Goal: Task Accomplishment & Management: Complete application form

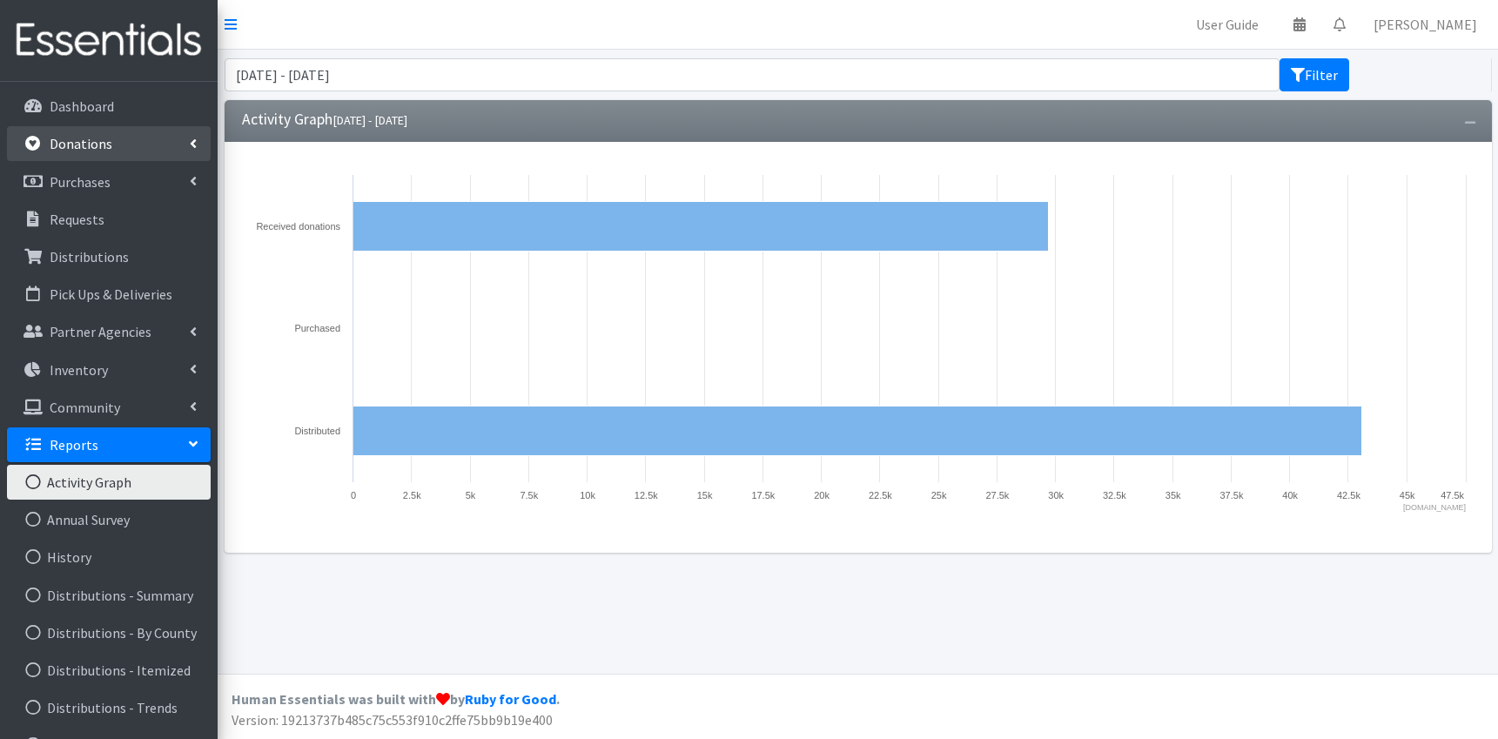
click at [122, 140] on link "Donations" at bounding box center [109, 143] width 204 height 35
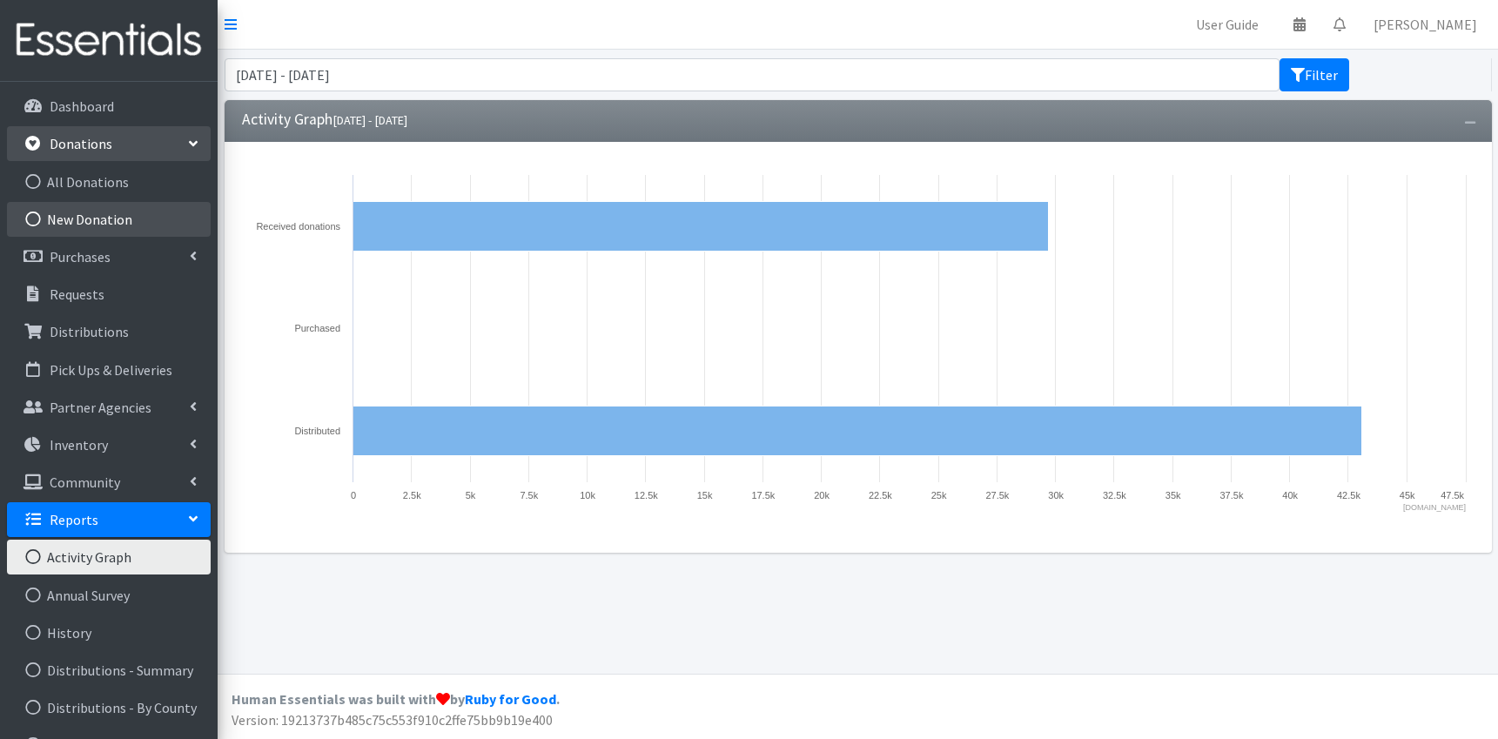
click at [88, 212] on link "New Donation" at bounding box center [109, 219] width 204 height 35
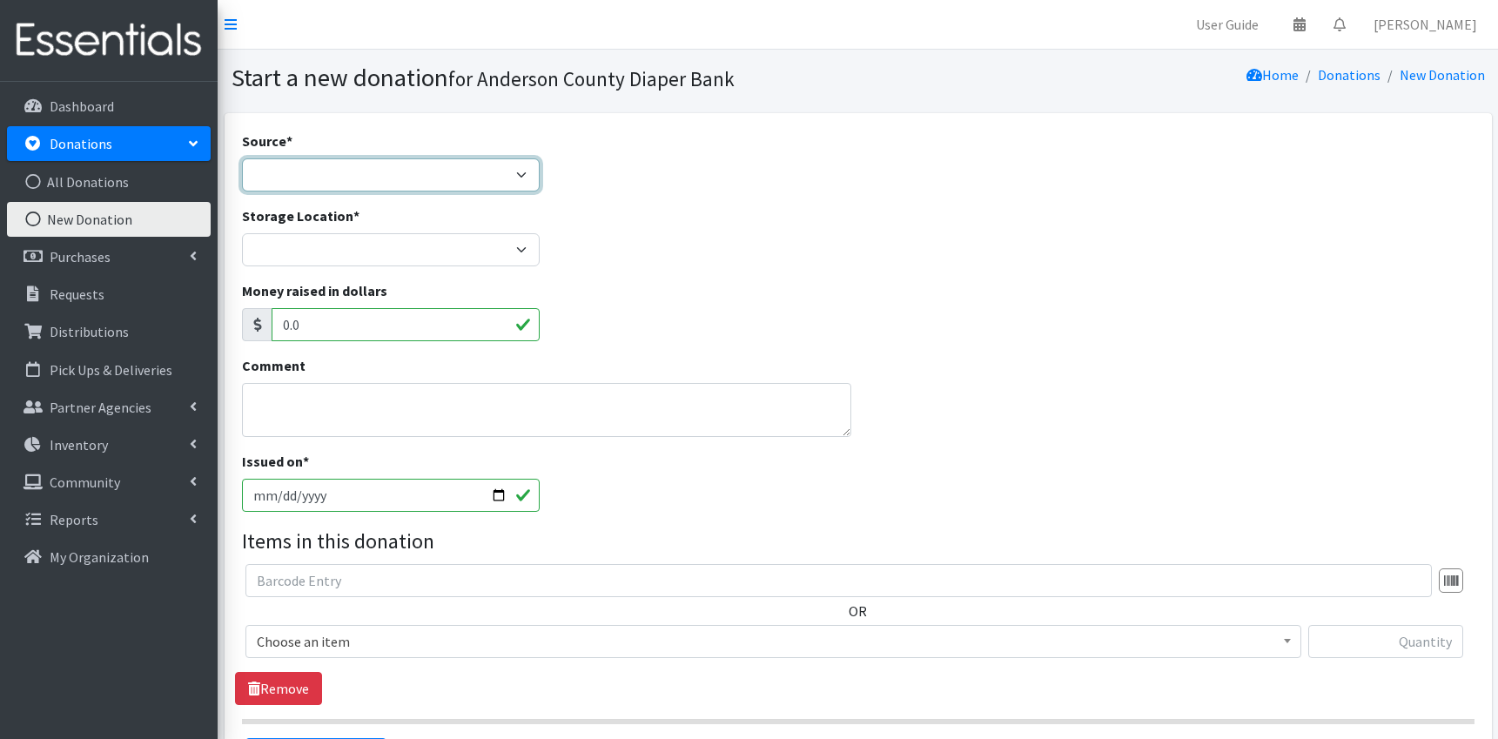
click at [242, 158] on select "Product Drive Manufacturer Donation Site Misc. Donation" at bounding box center [391, 174] width 299 height 33
select select "Donation Site"
click option "Donation Site" at bounding box center [0, 0] width 0 height 0
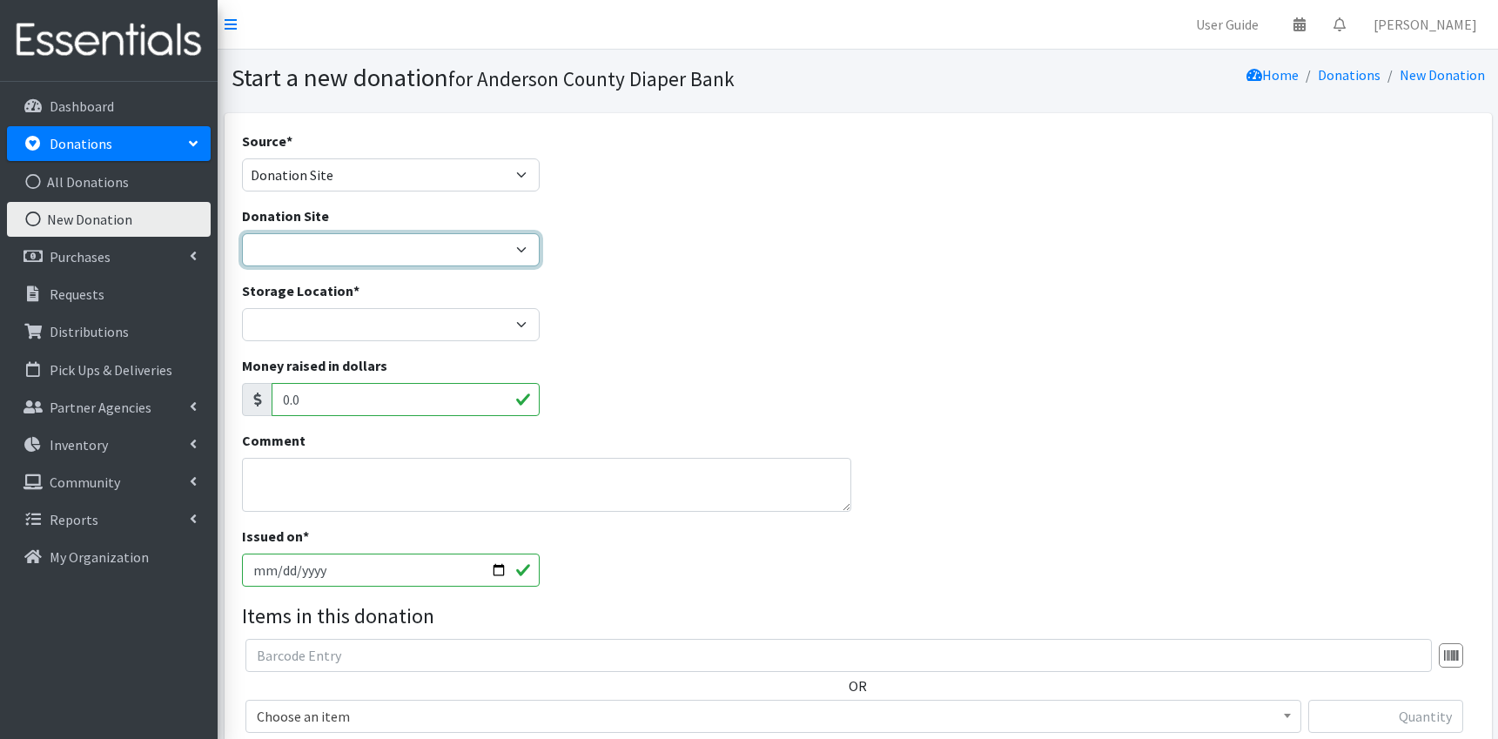
click at [242, 233] on select "AIM Anderson Pregnancy Care Divine Hospice Homeland Park Primary Hope Fellowshi…" at bounding box center [391, 249] width 299 height 33
select select "833"
click option "Hope Fellowship" at bounding box center [0, 0] width 0 height 0
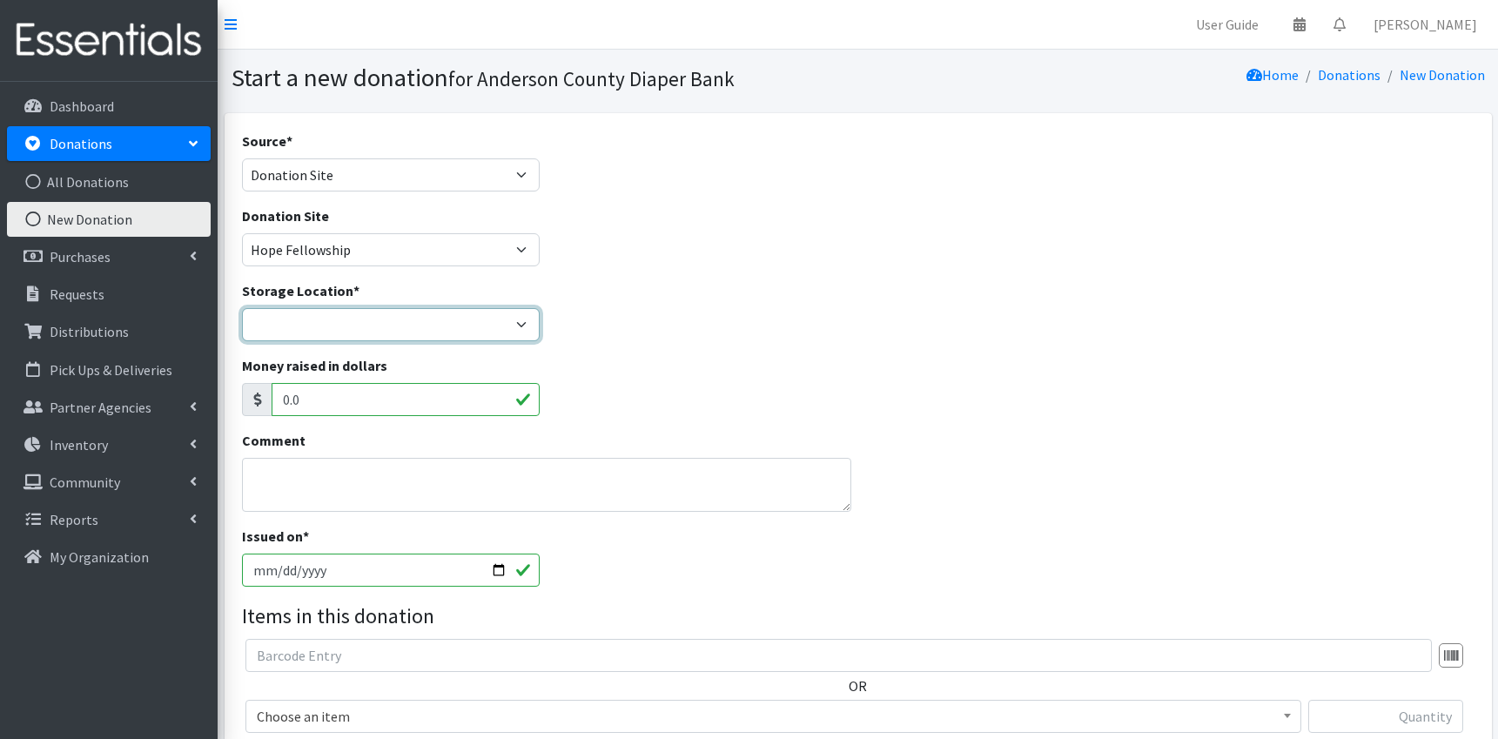
click at [242, 308] on select "ACDB Main Storage Anderson Pregnancy Care NewSpring Collection United Way Zoe's…" at bounding box center [391, 324] width 299 height 33
select select "283"
click option "ACDB Main Storage" at bounding box center [0, 0] width 0 height 0
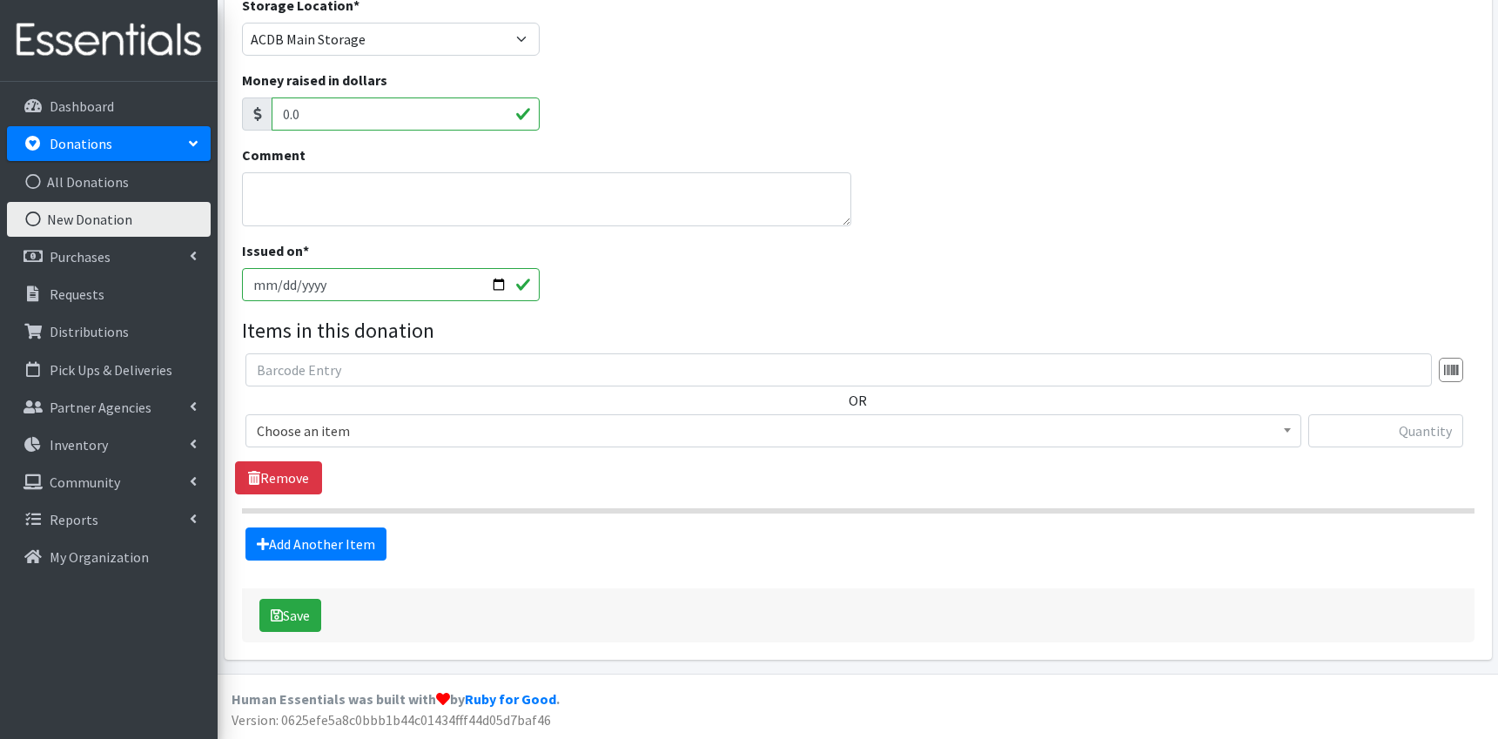
click at [600, 434] on span "Choose an item" at bounding box center [773, 431] width 1033 height 24
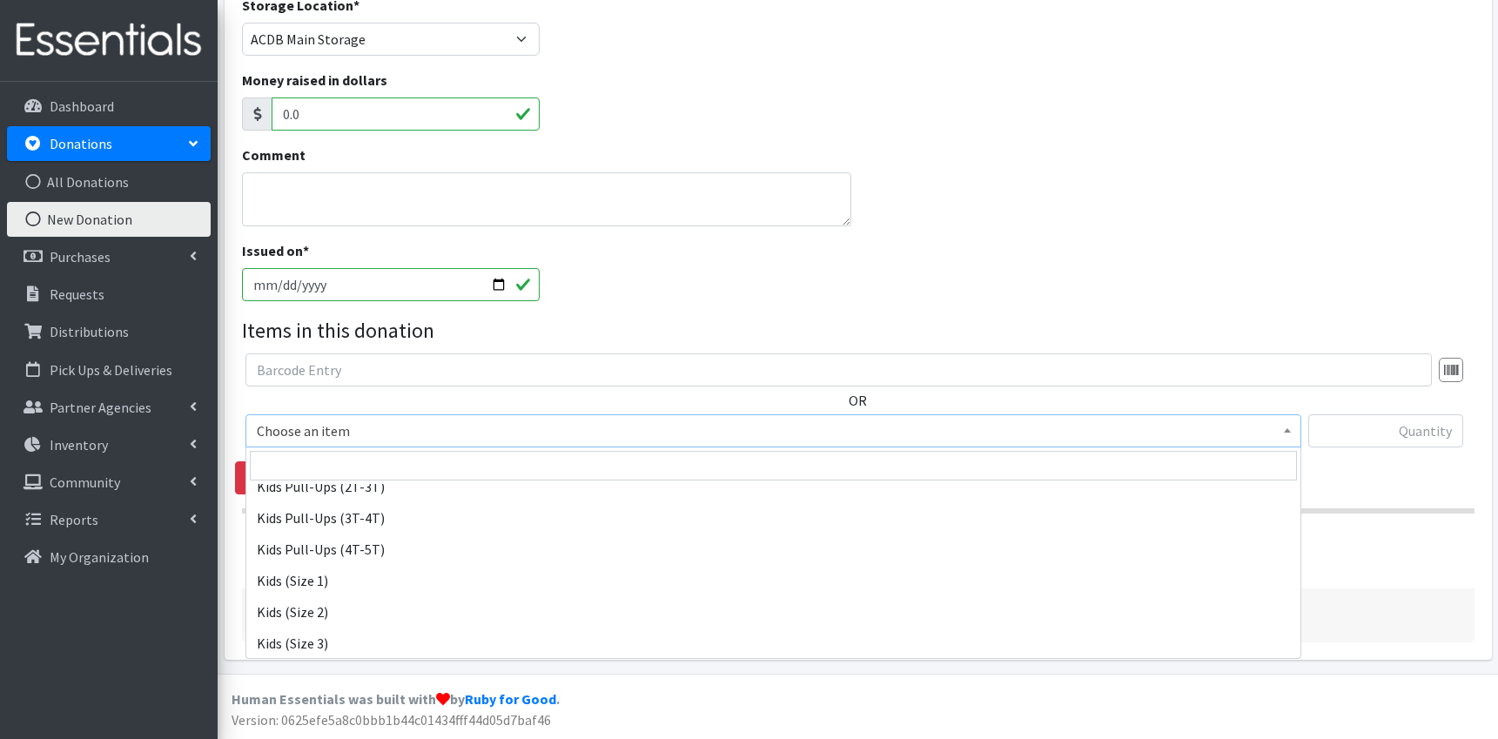
scroll to position [795, 0]
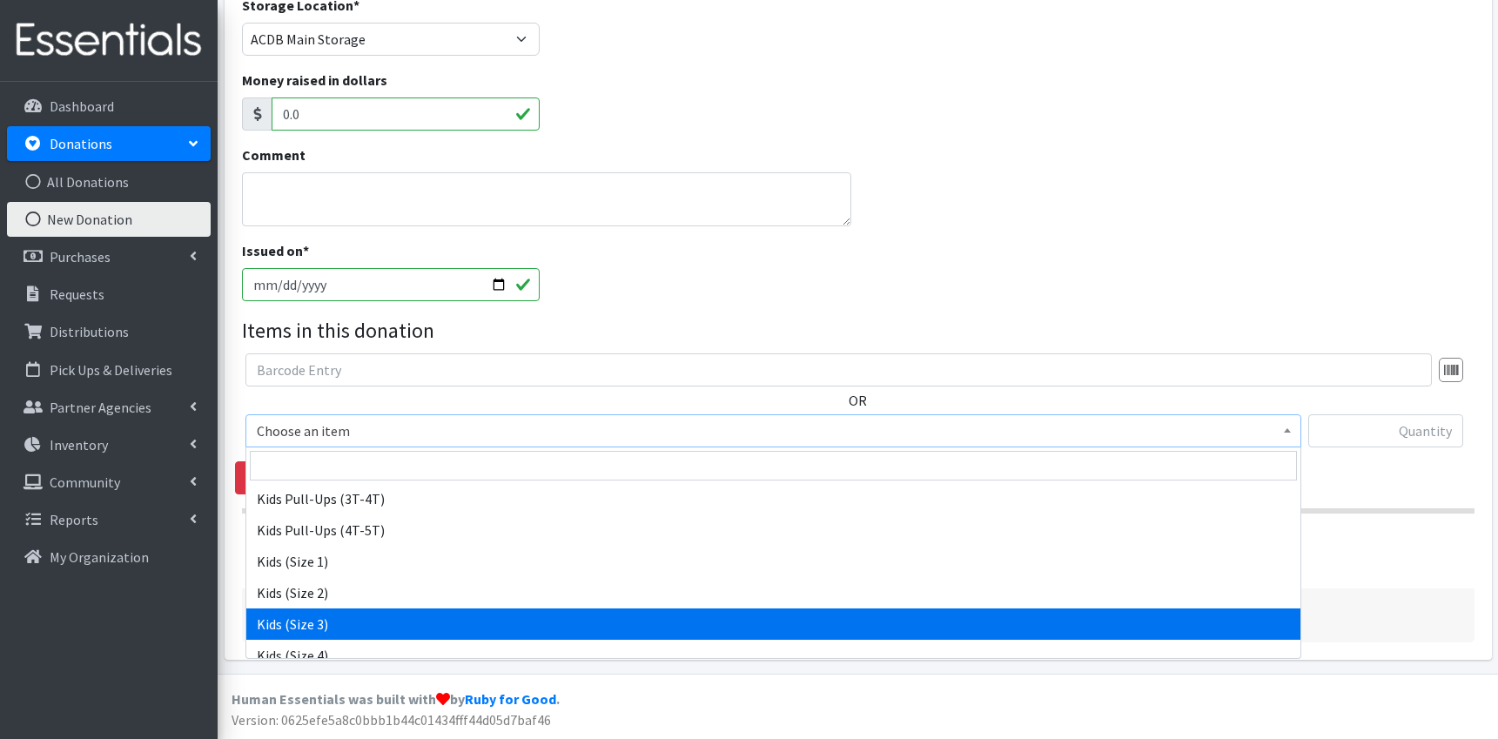
select select "9733"
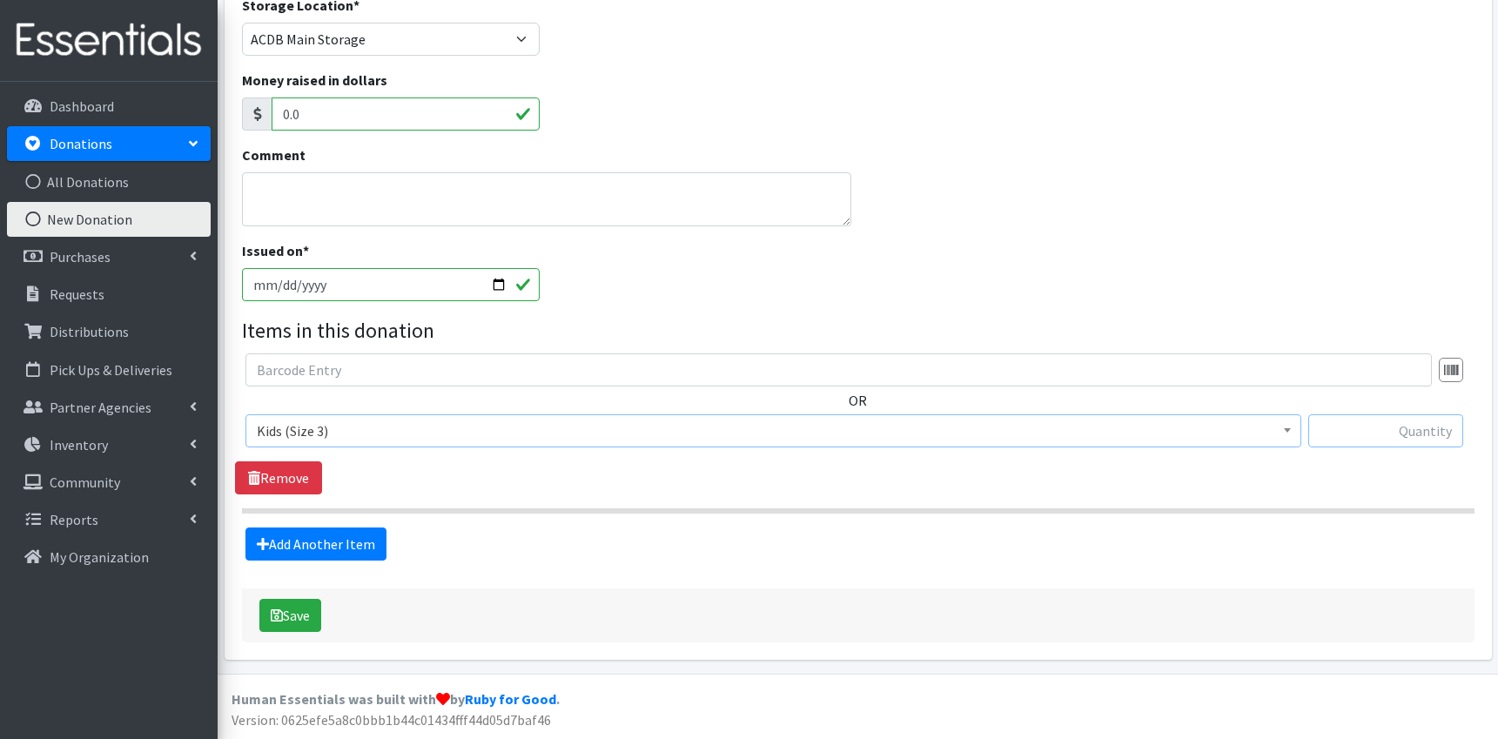
click at [1367, 433] on input "text" at bounding box center [1386, 430] width 155 height 33
type input "210"
click at [296, 554] on link "Add Another Item" at bounding box center [316, 544] width 141 height 33
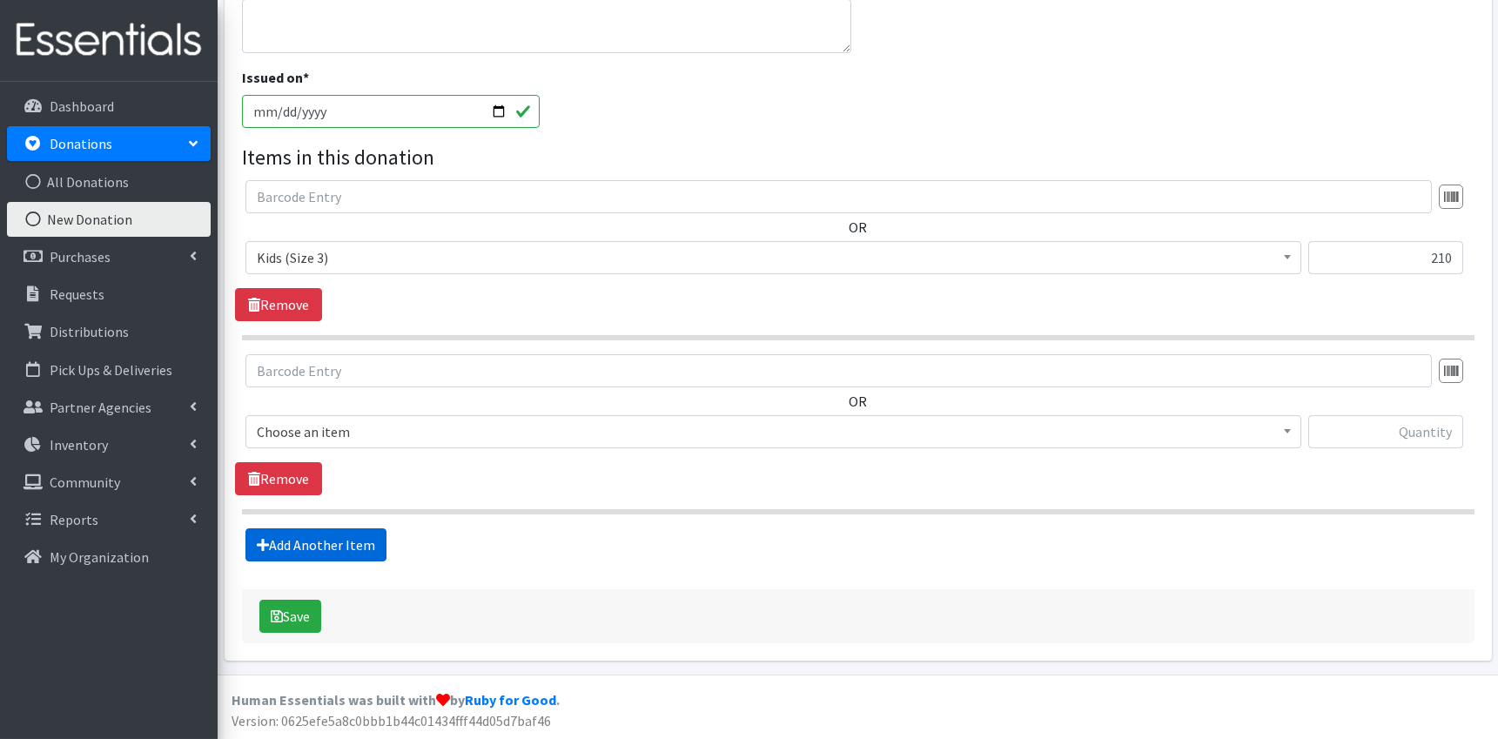
scroll to position [460, 0]
click at [417, 434] on span "Choose an item" at bounding box center [773, 431] width 1033 height 24
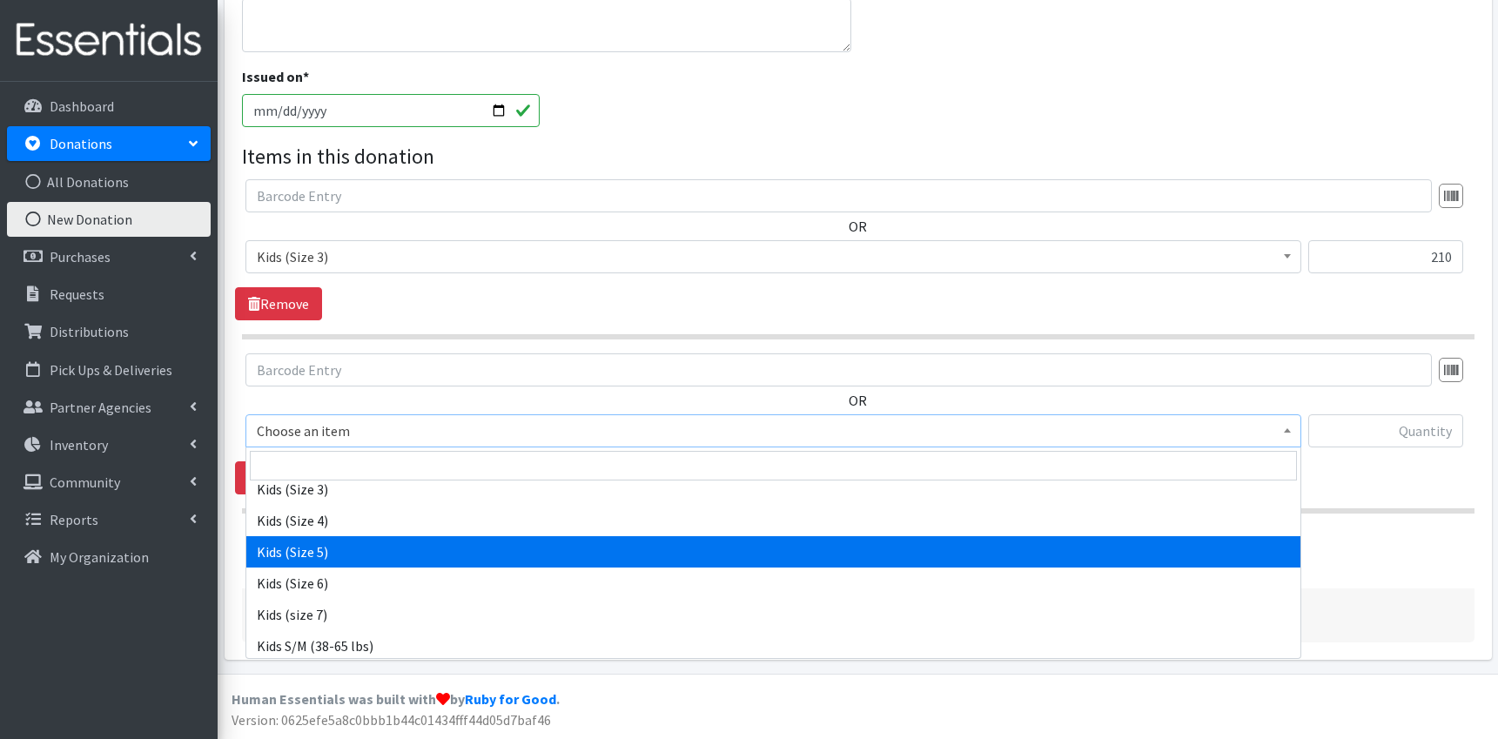
scroll to position [931, 0]
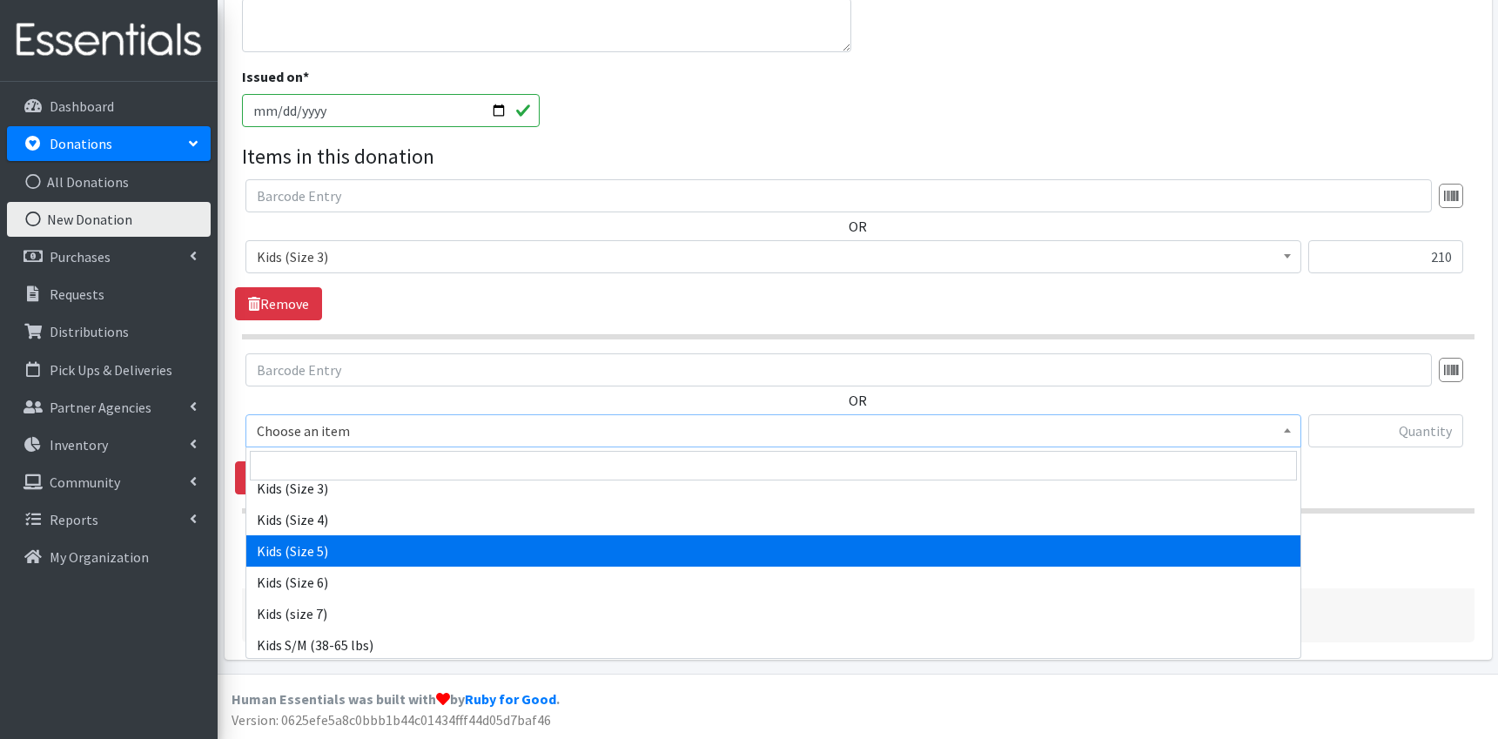
select select "9741"
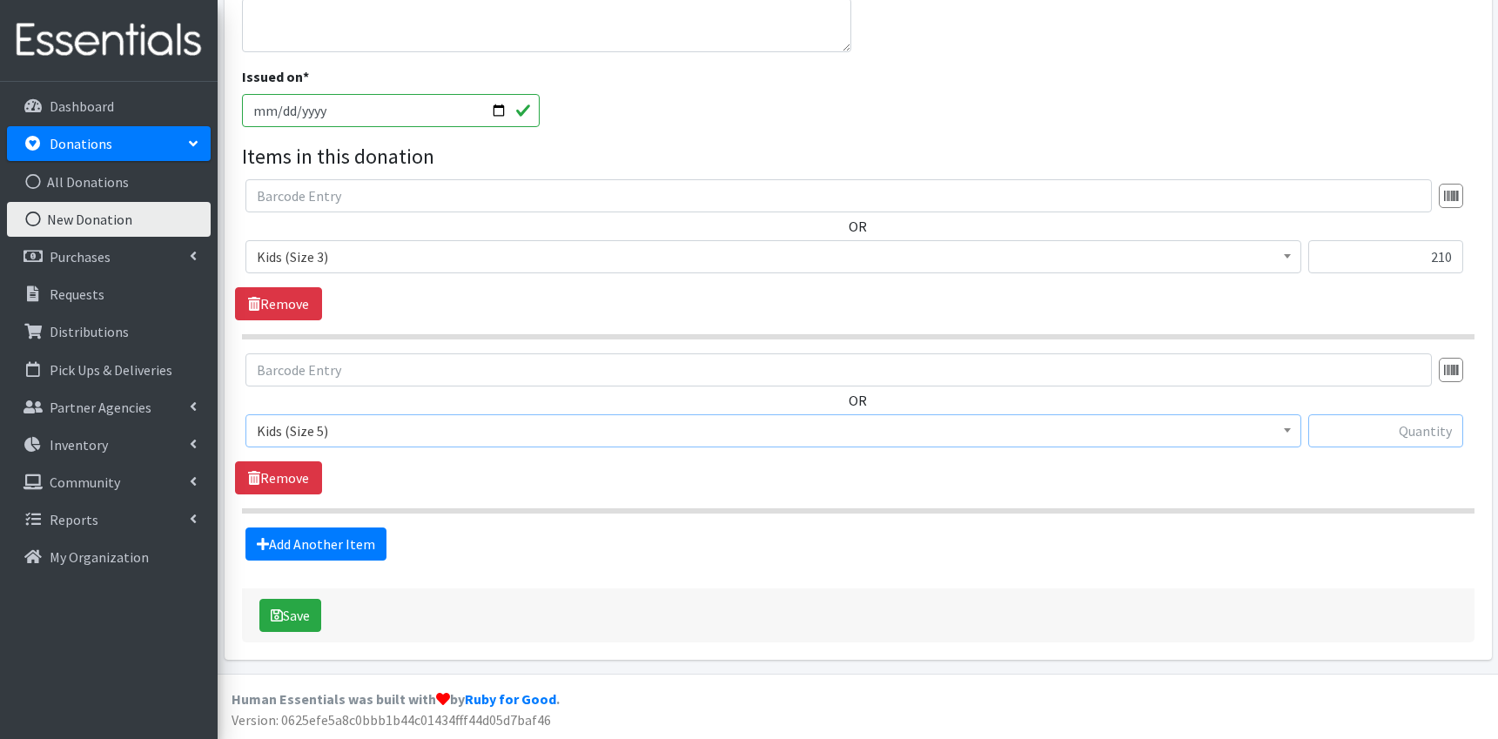
click at [1423, 438] on input "text" at bounding box center [1386, 430] width 155 height 33
type input "162"
click at [360, 542] on link "Add Another Item" at bounding box center [316, 544] width 141 height 33
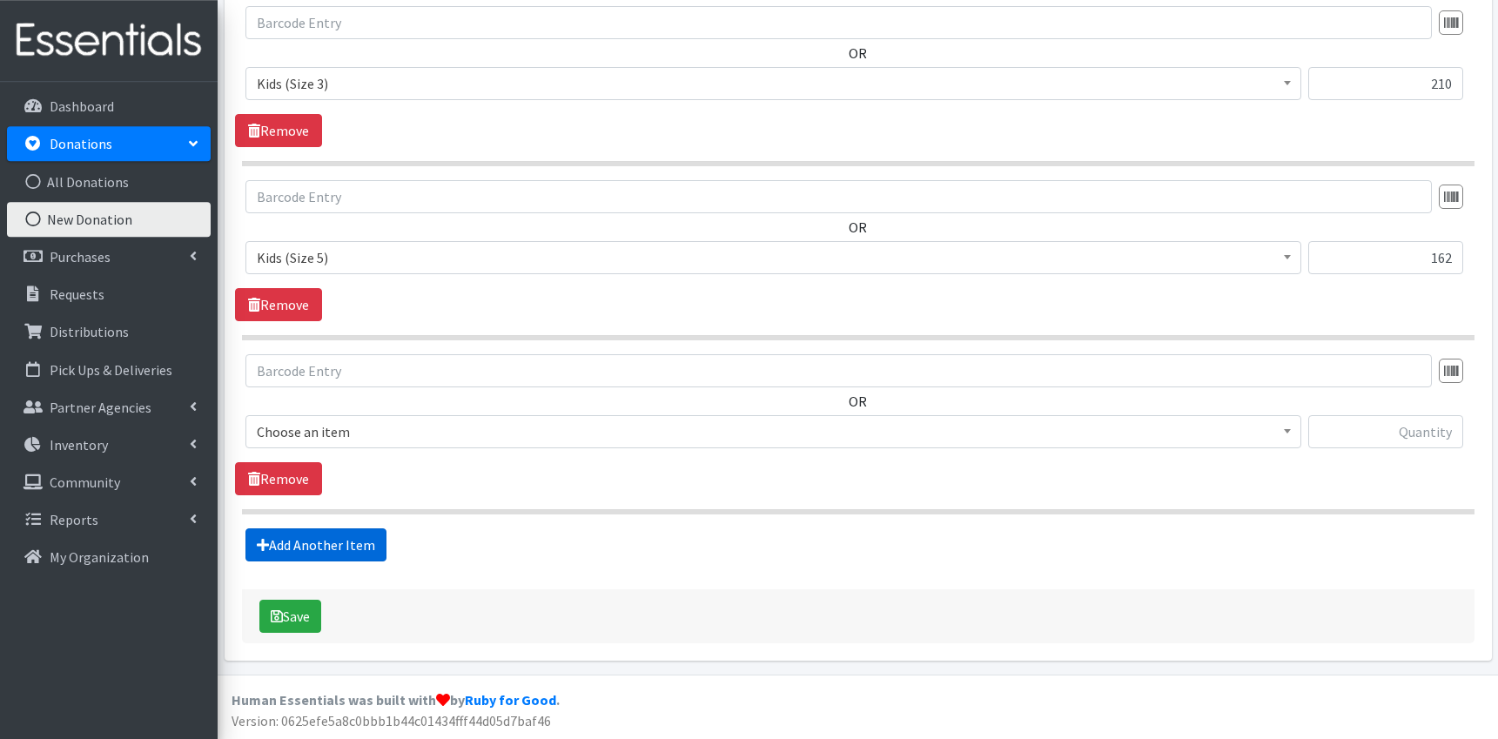
scroll to position [634, 0]
click at [488, 433] on span "Choose an item" at bounding box center [773, 431] width 1033 height 24
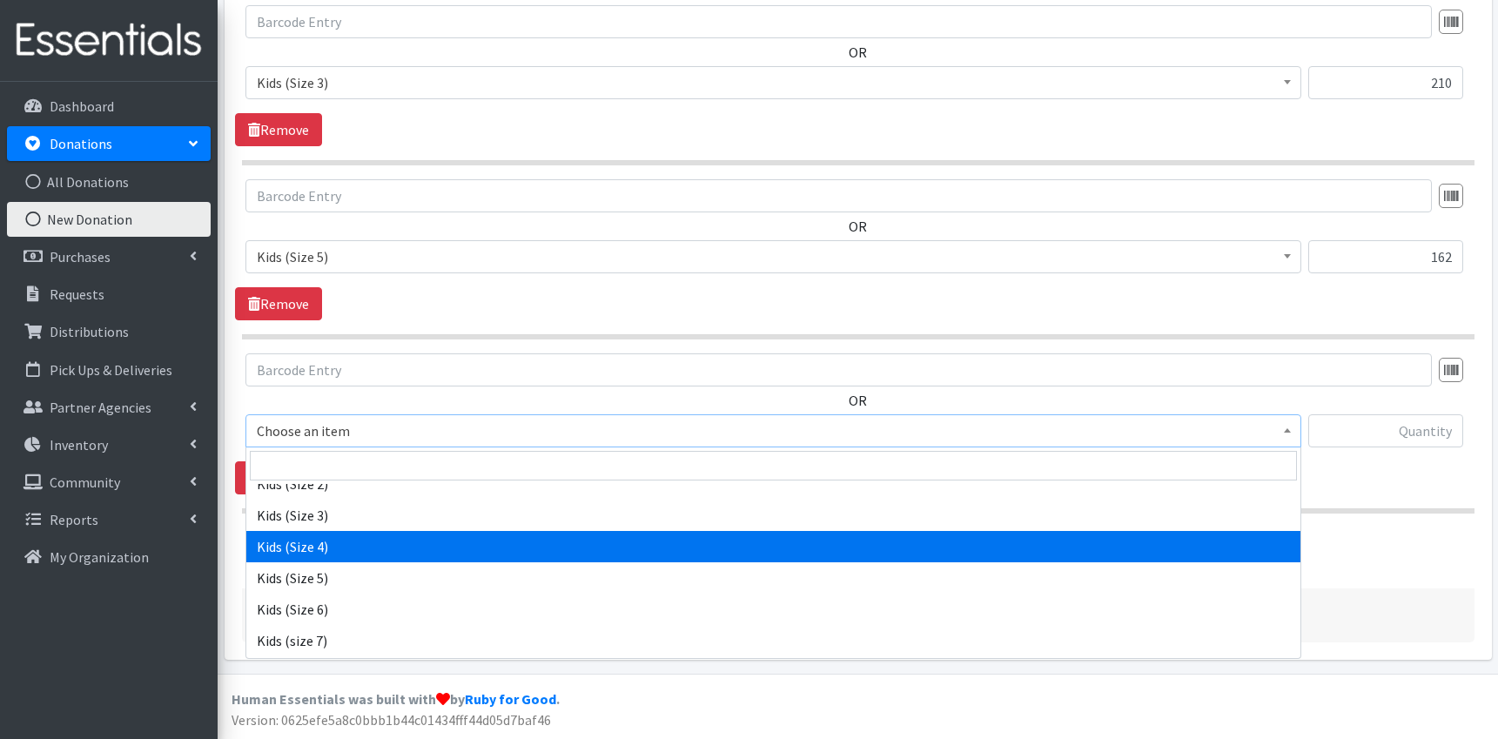
scroll to position [905, 0]
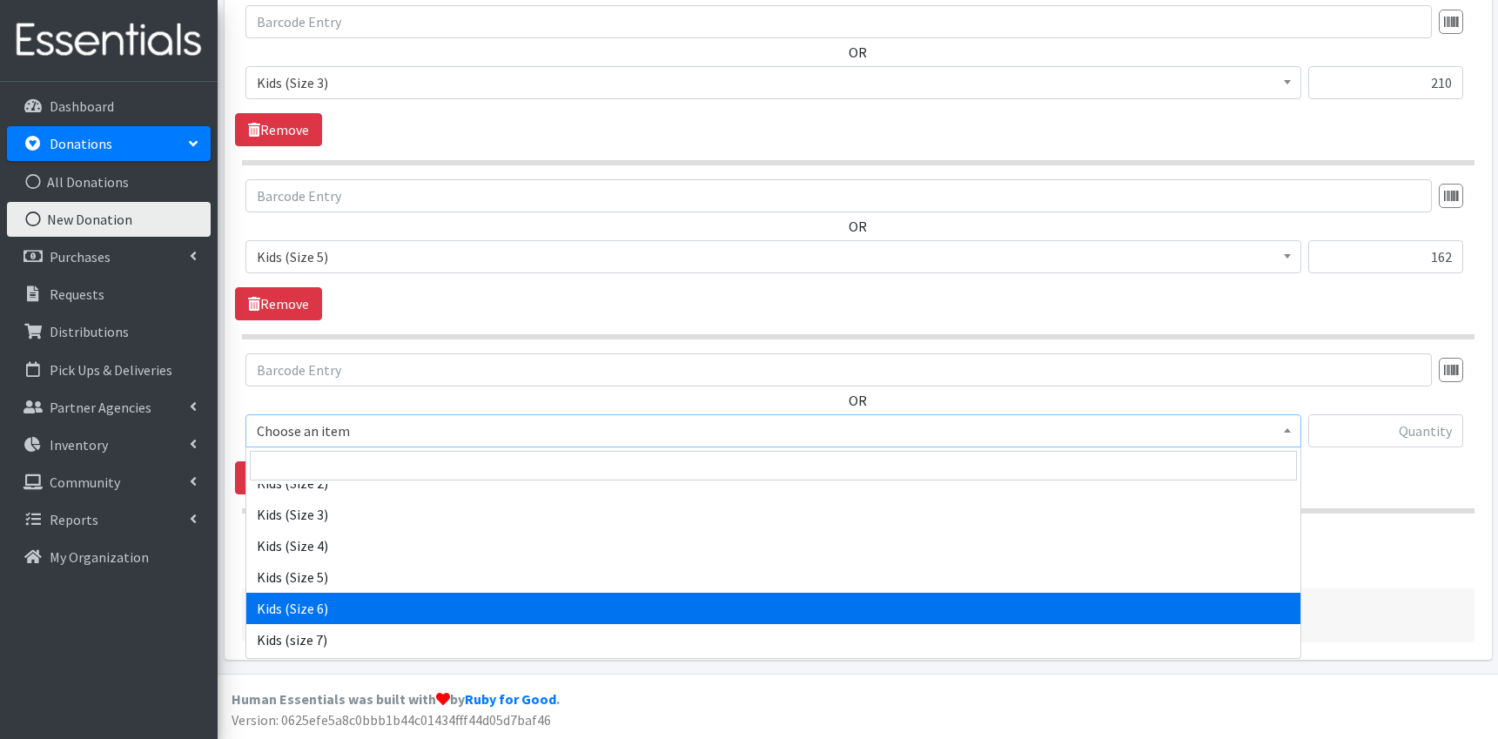
select select "9731"
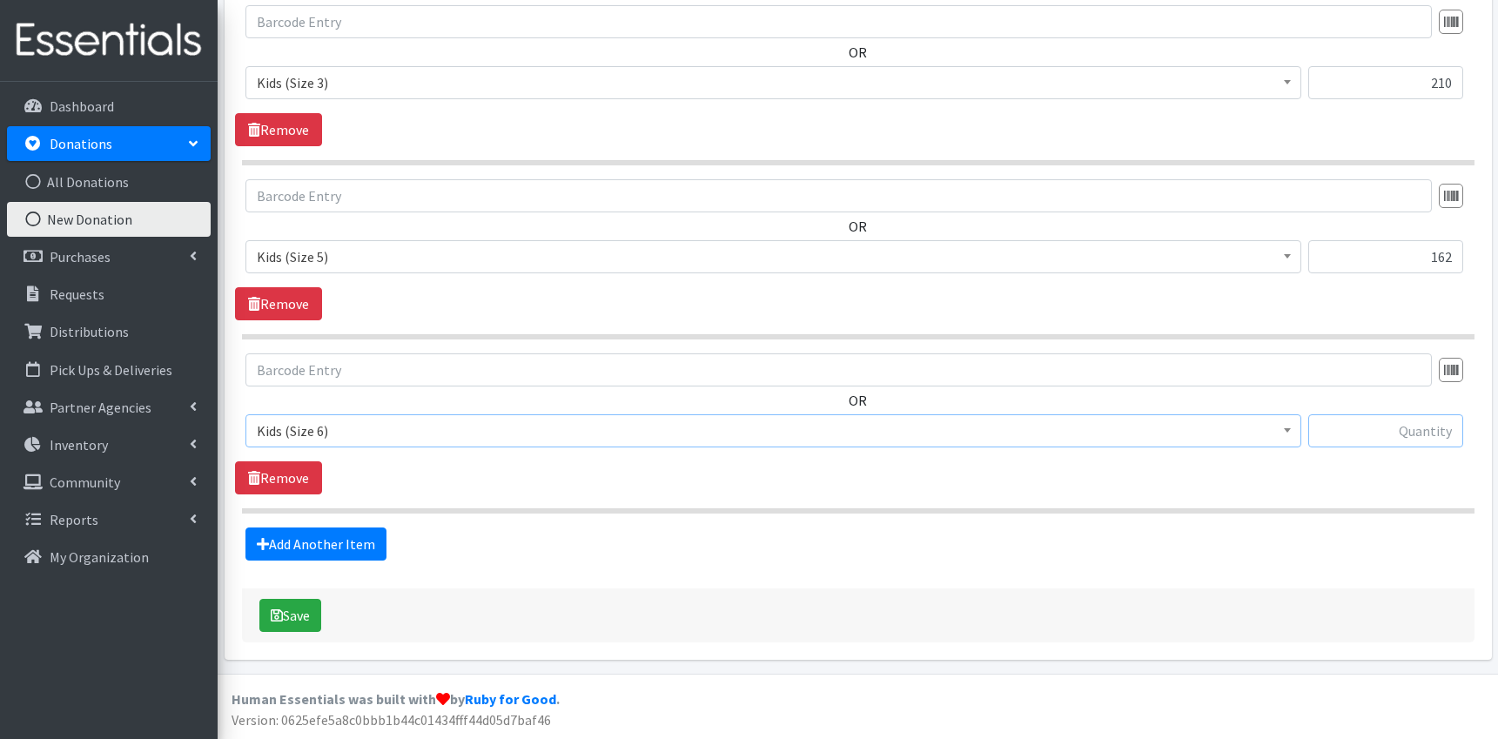
click at [1403, 436] on input "text" at bounding box center [1386, 430] width 155 height 33
click at [1365, 421] on input "text" at bounding box center [1386, 430] width 155 height 33
type input "132"
click at [307, 616] on button "Save" at bounding box center [290, 615] width 62 height 33
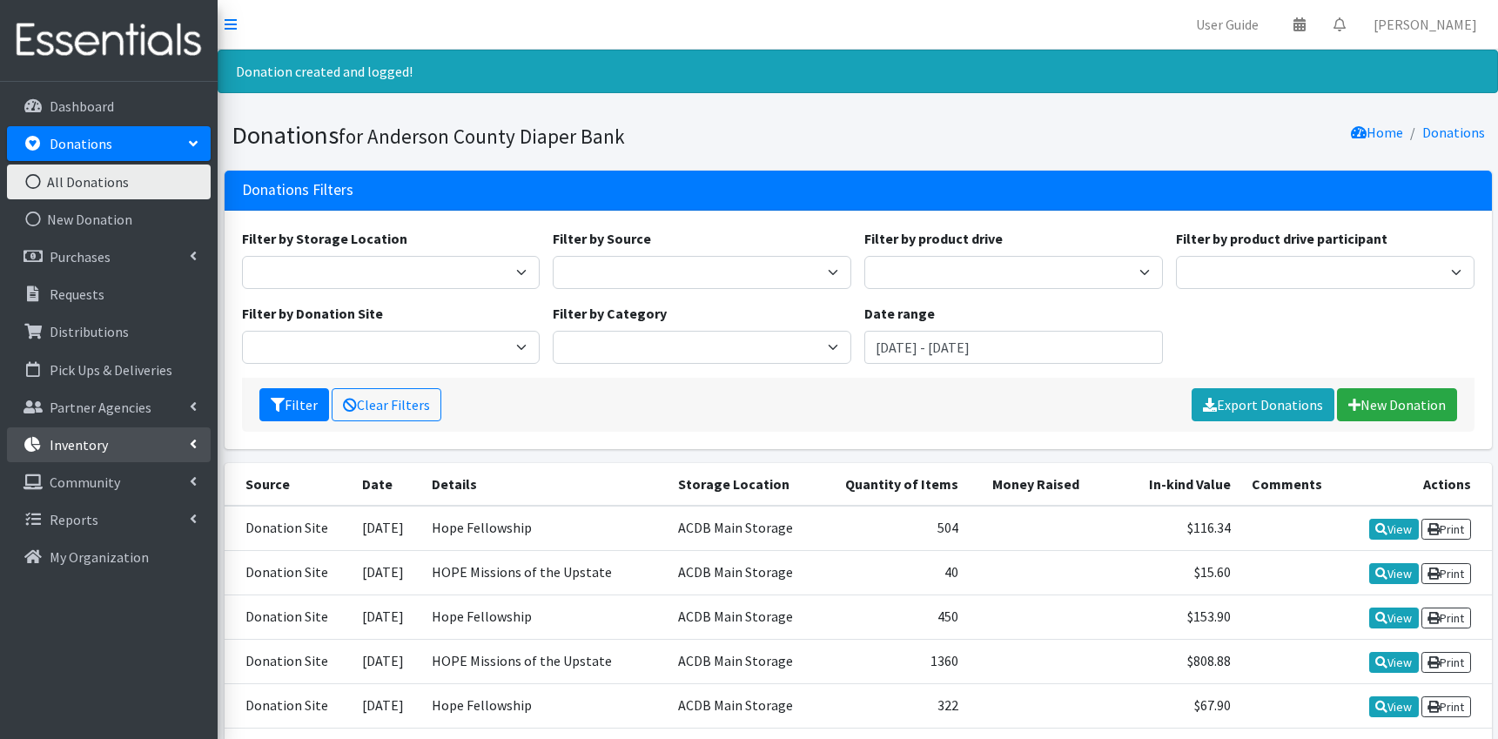
click at [172, 441] on link "Inventory" at bounding box center [109, 444] width 204 height 35
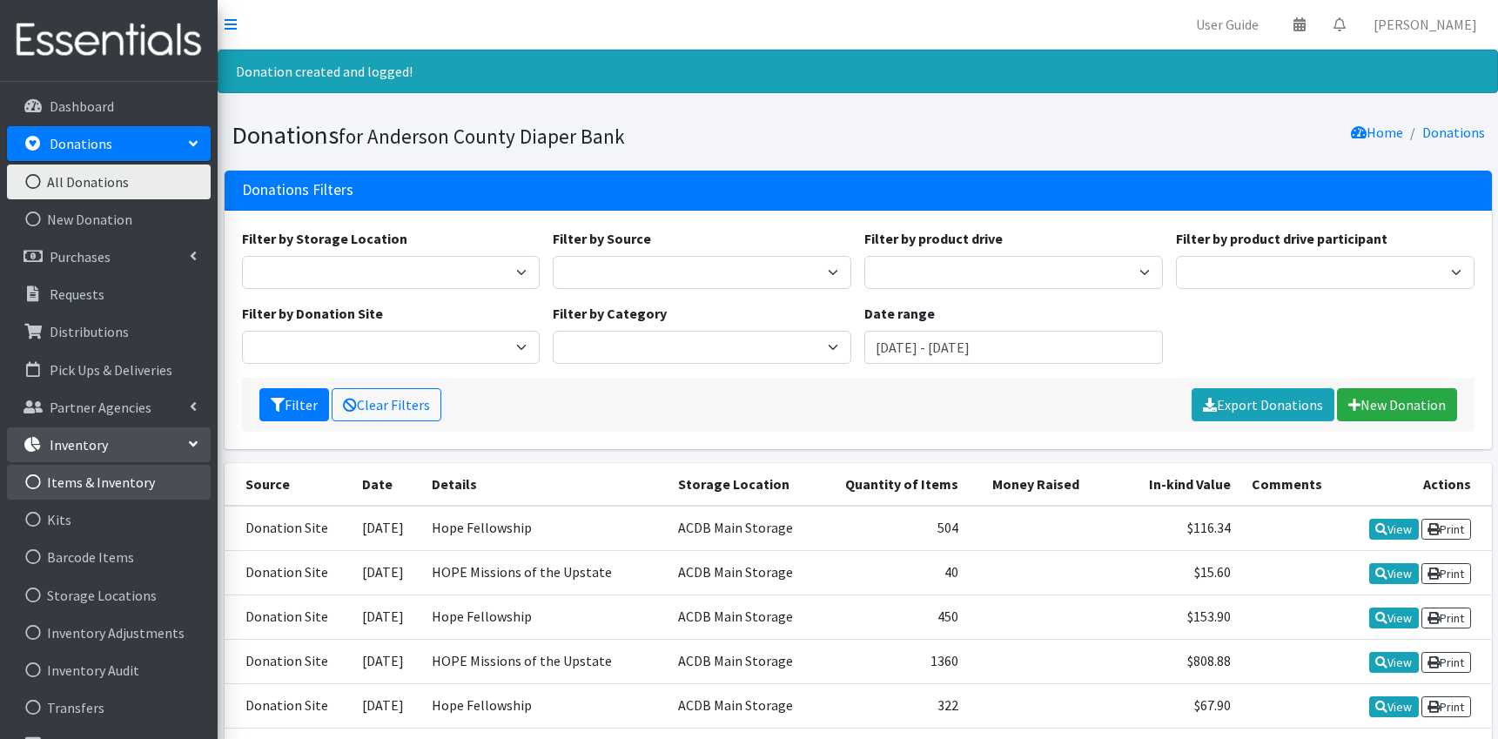
click at [96, 482] on link "Items & Inventory" at bounding box center [109, 482] width 204 height 35
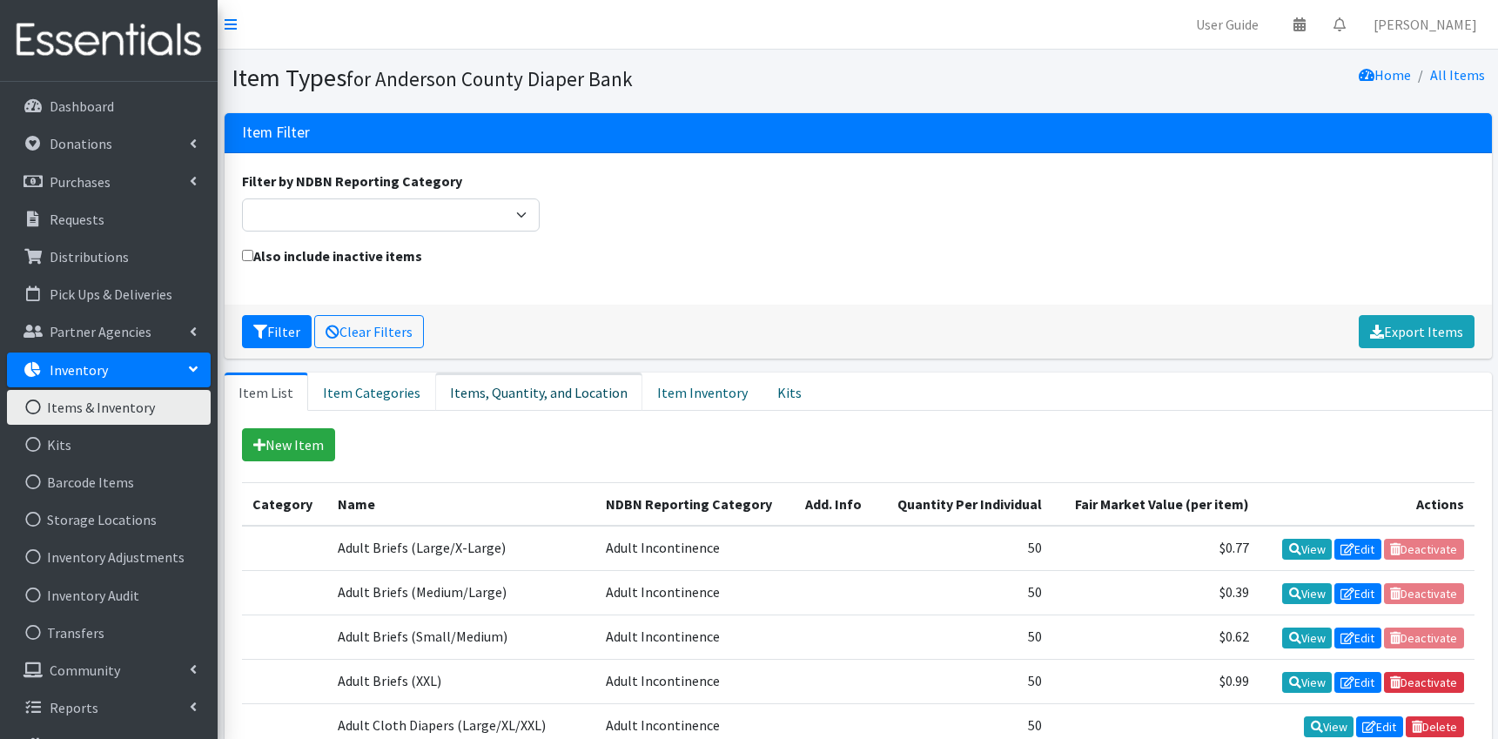
click at [559, 392] on link "Items, Quantity, and Location" at bounding box center [538, 392] width 207 height 38
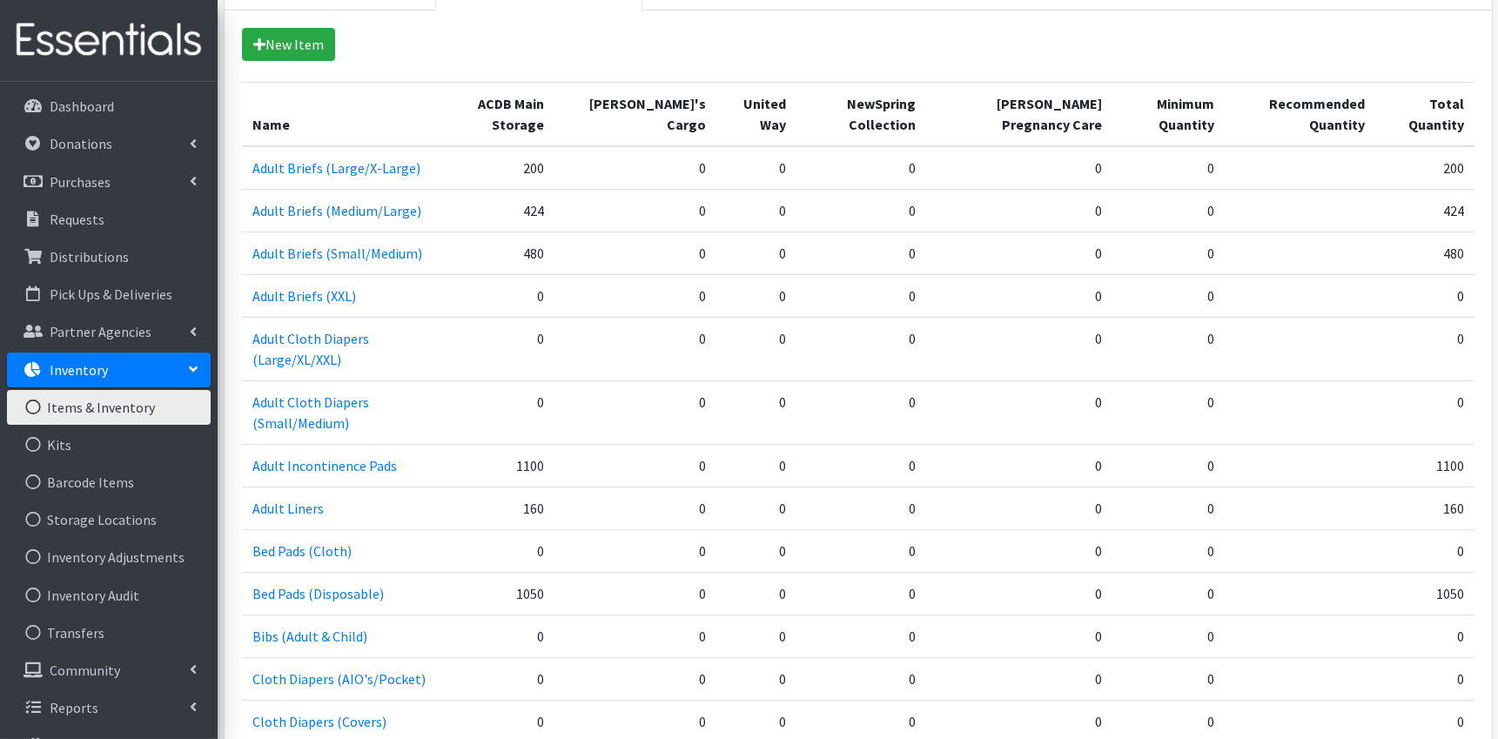
scroll to position [398, 0]
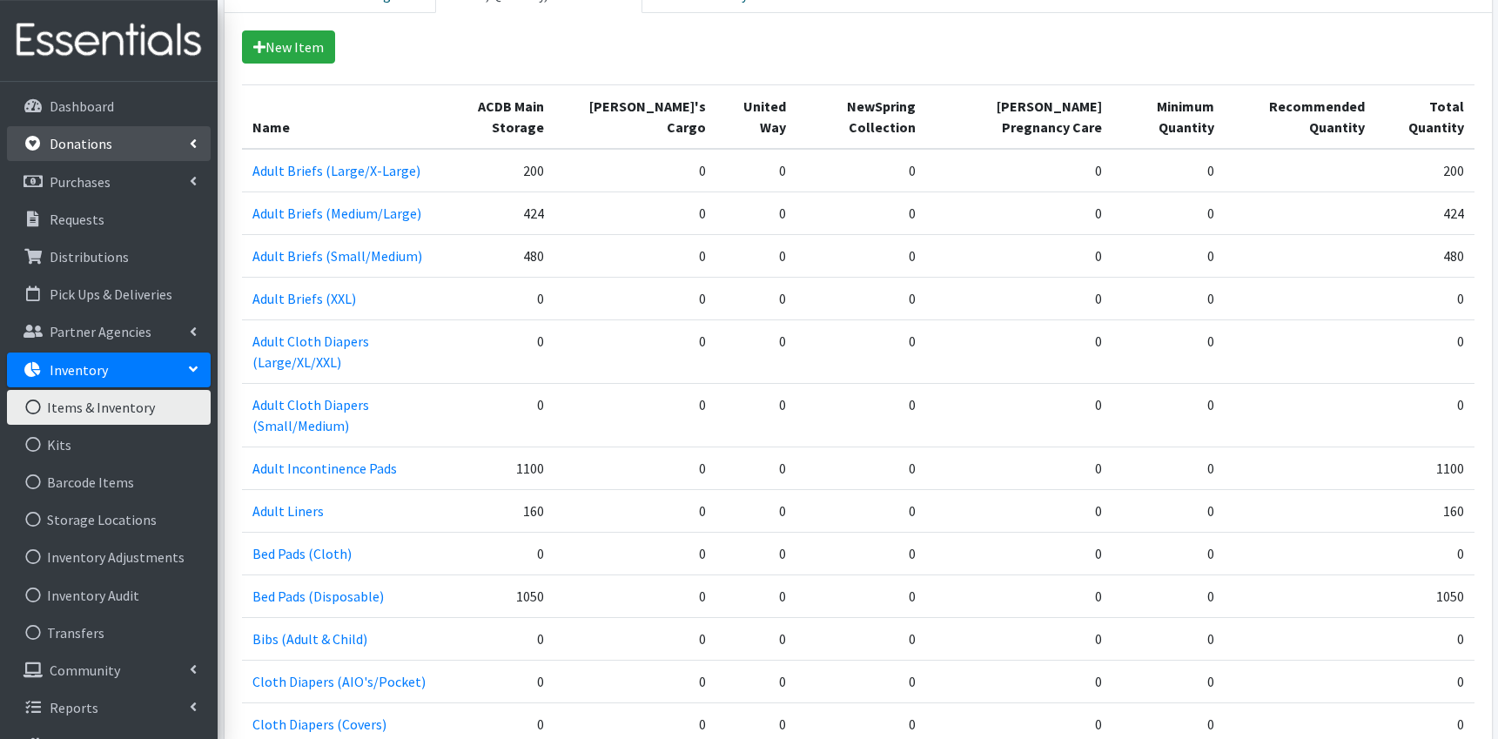
click at [111, 151] on link "Donations" at bounding box center [109, 143] width 204 height 35
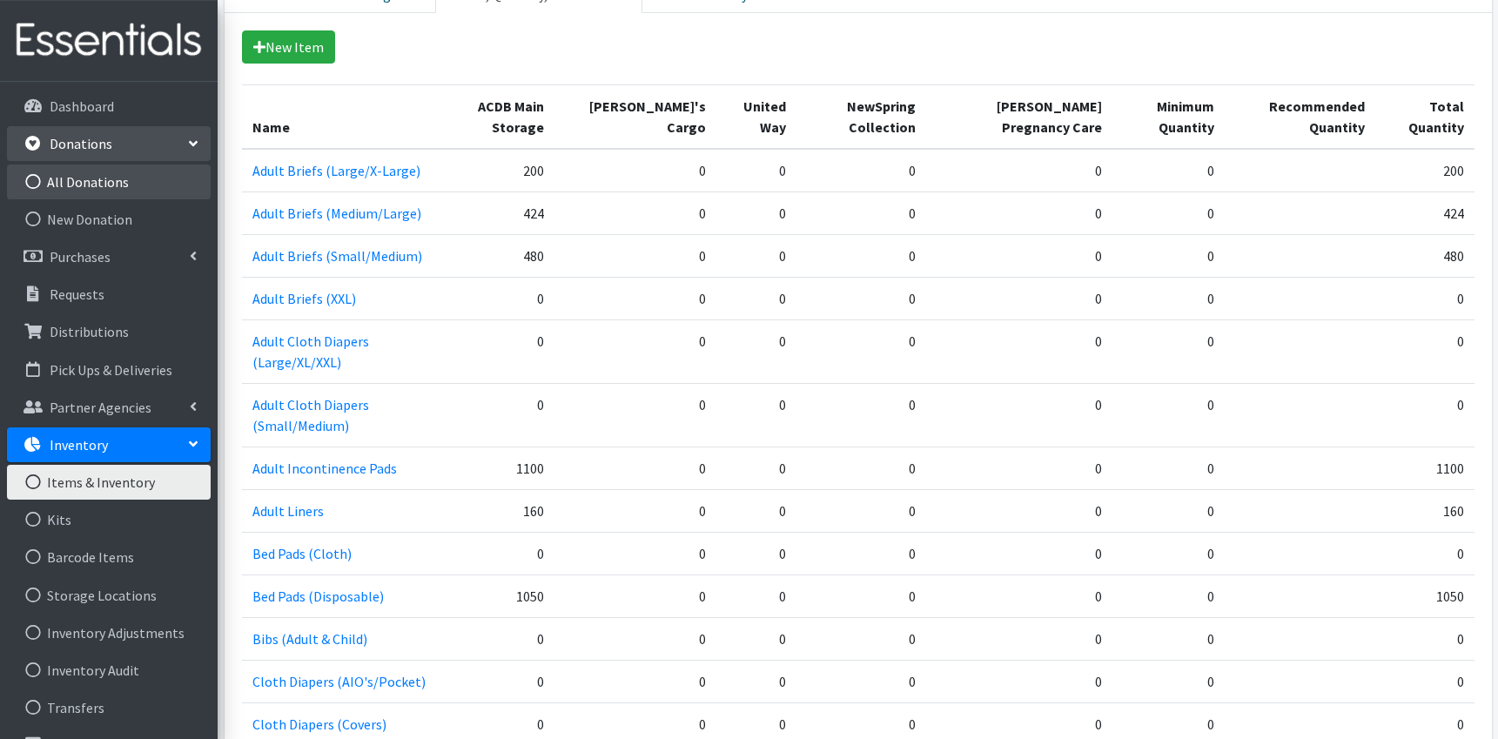
click at [108, 174] on link "All Donations" at bounding box center [109, 182] width 204 height 35
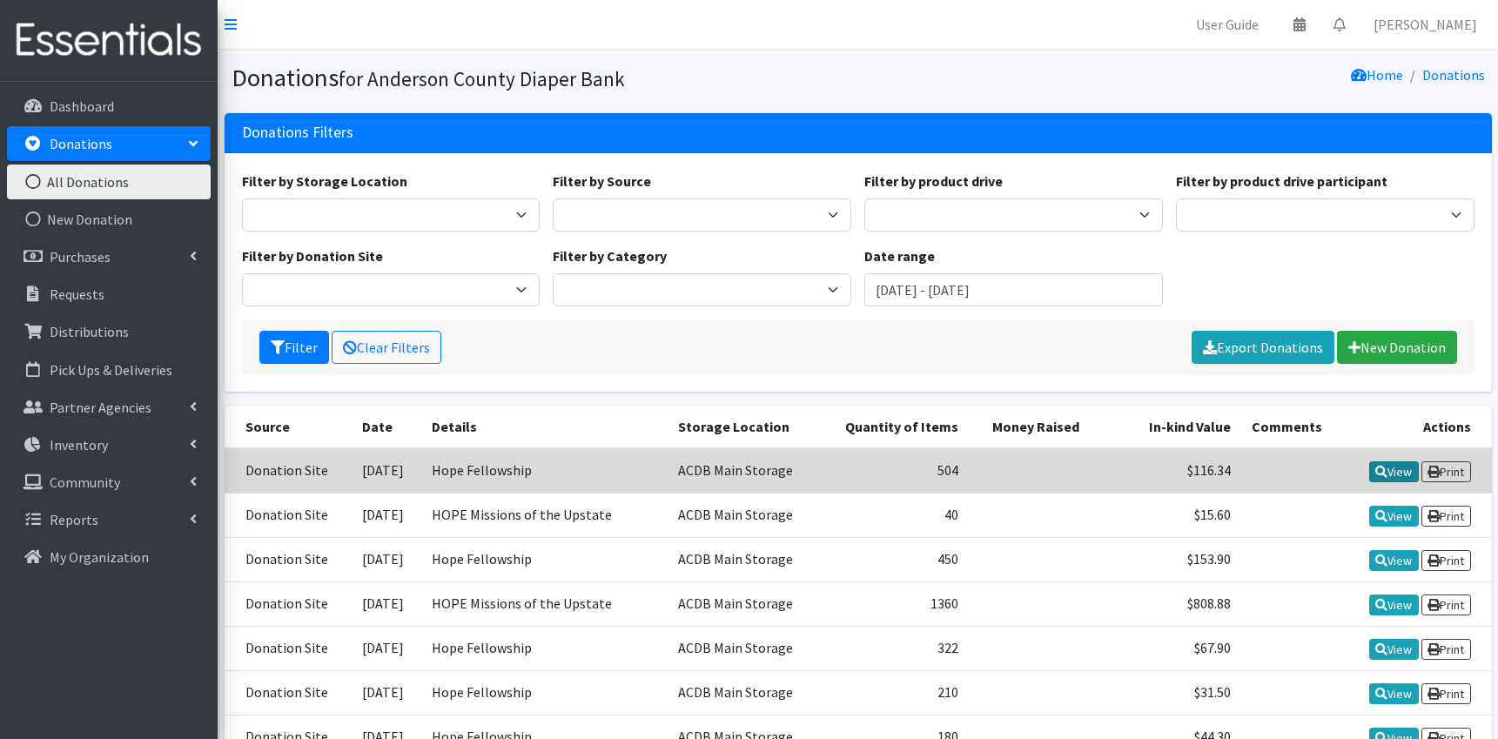
click at [1370, 471] on link "View" at bounding box center [1395, 471] width 50 height 21
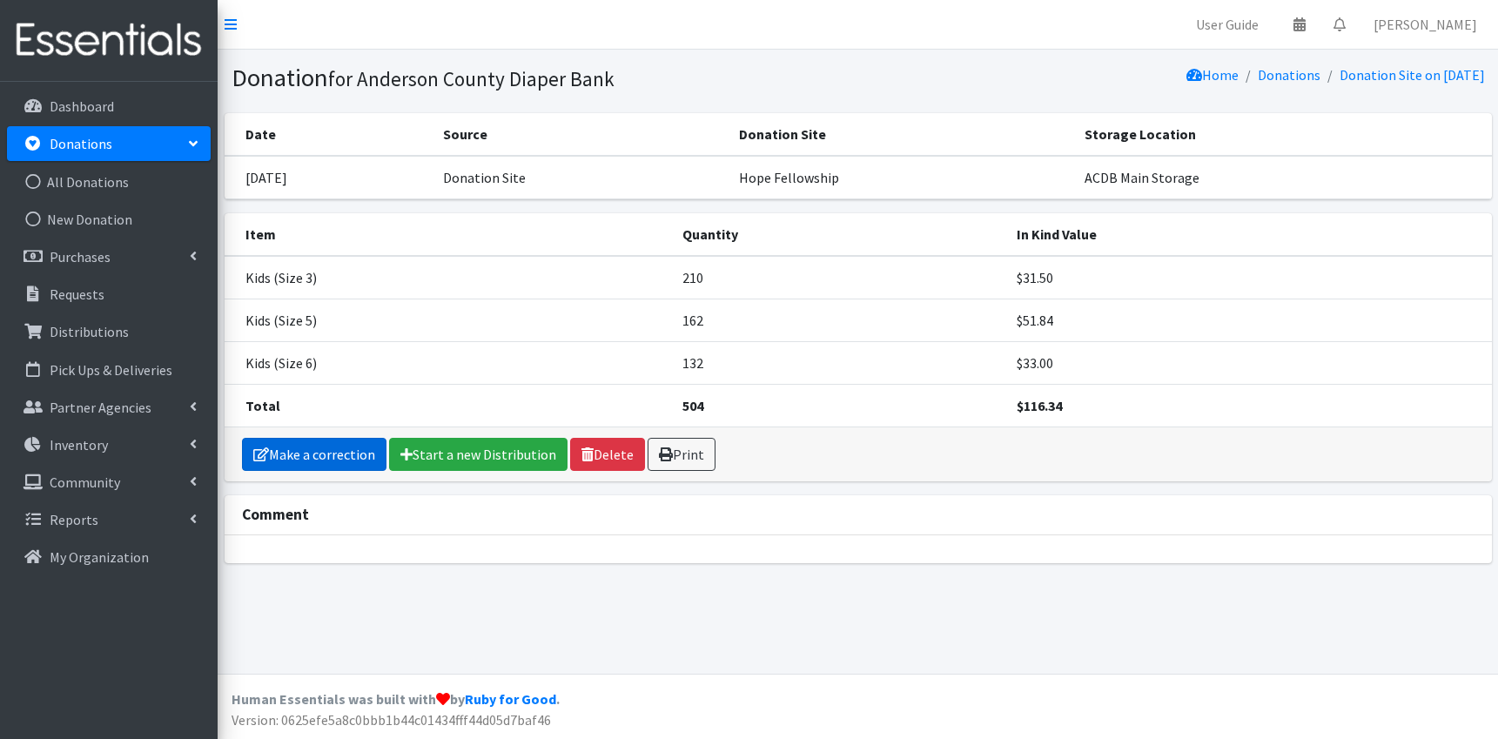
click at [305, 457] on link "Make a correction" at bounding box center [314, 454] width 145 height 33
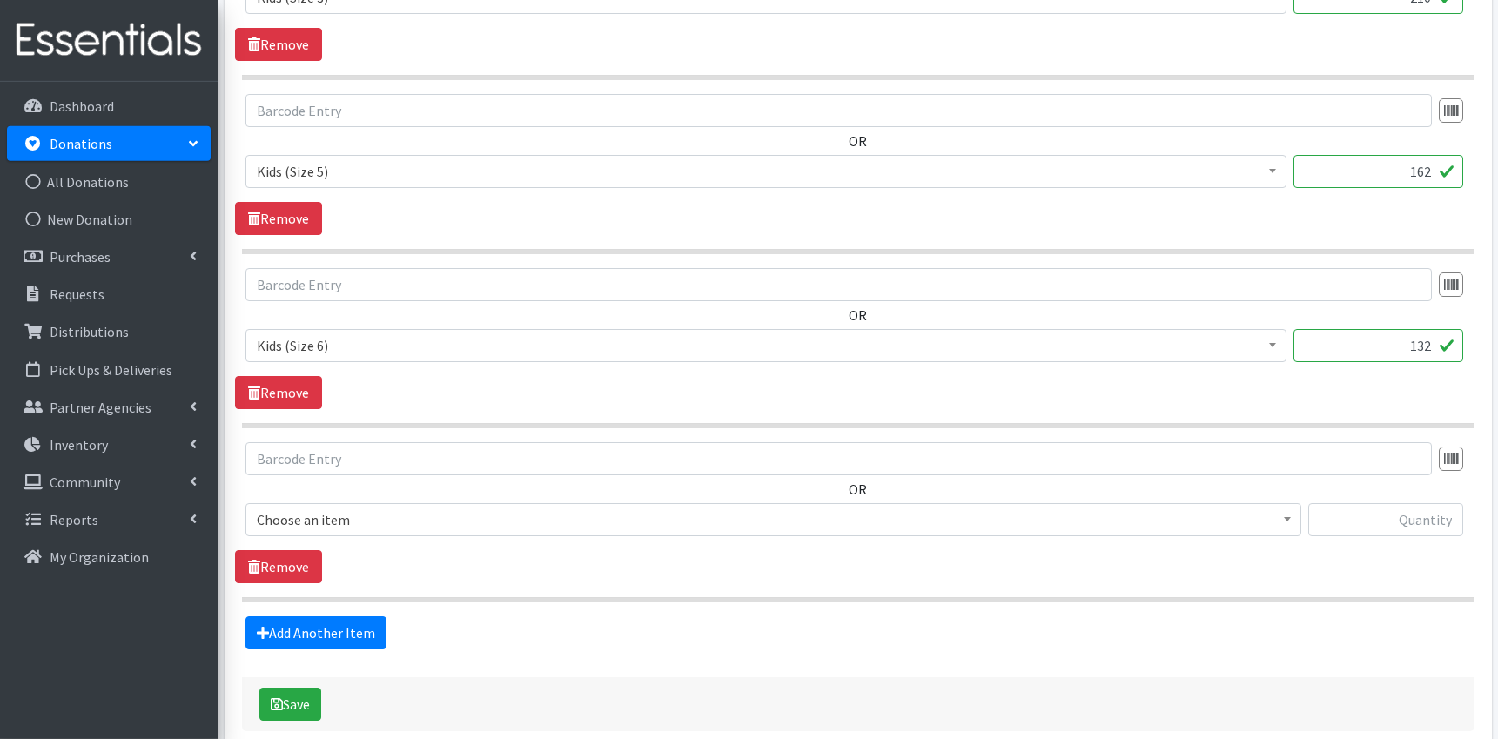
scroll to position [808, 0]
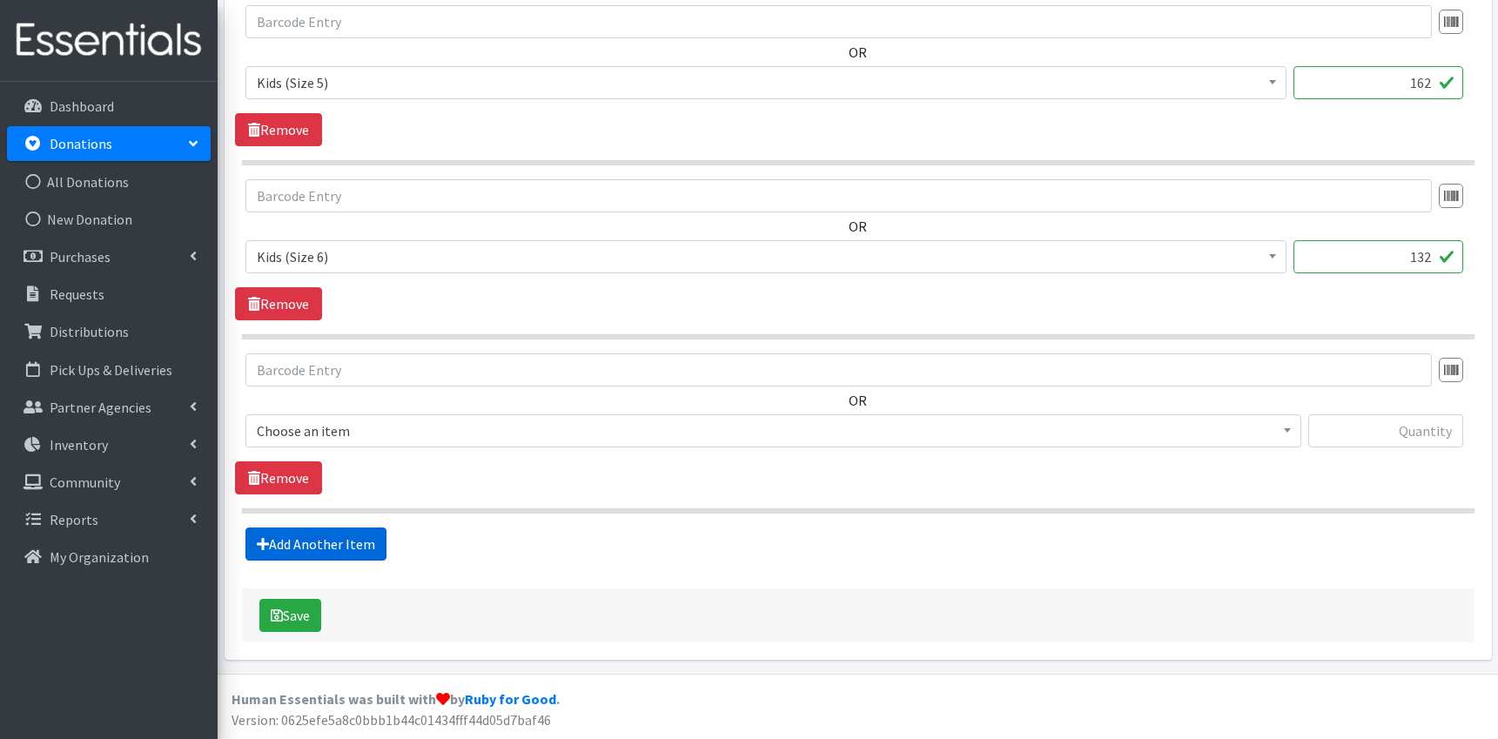
click at [345, 549] on link "Add Another Item" at bounding box center [316, 544] width 141 height 33
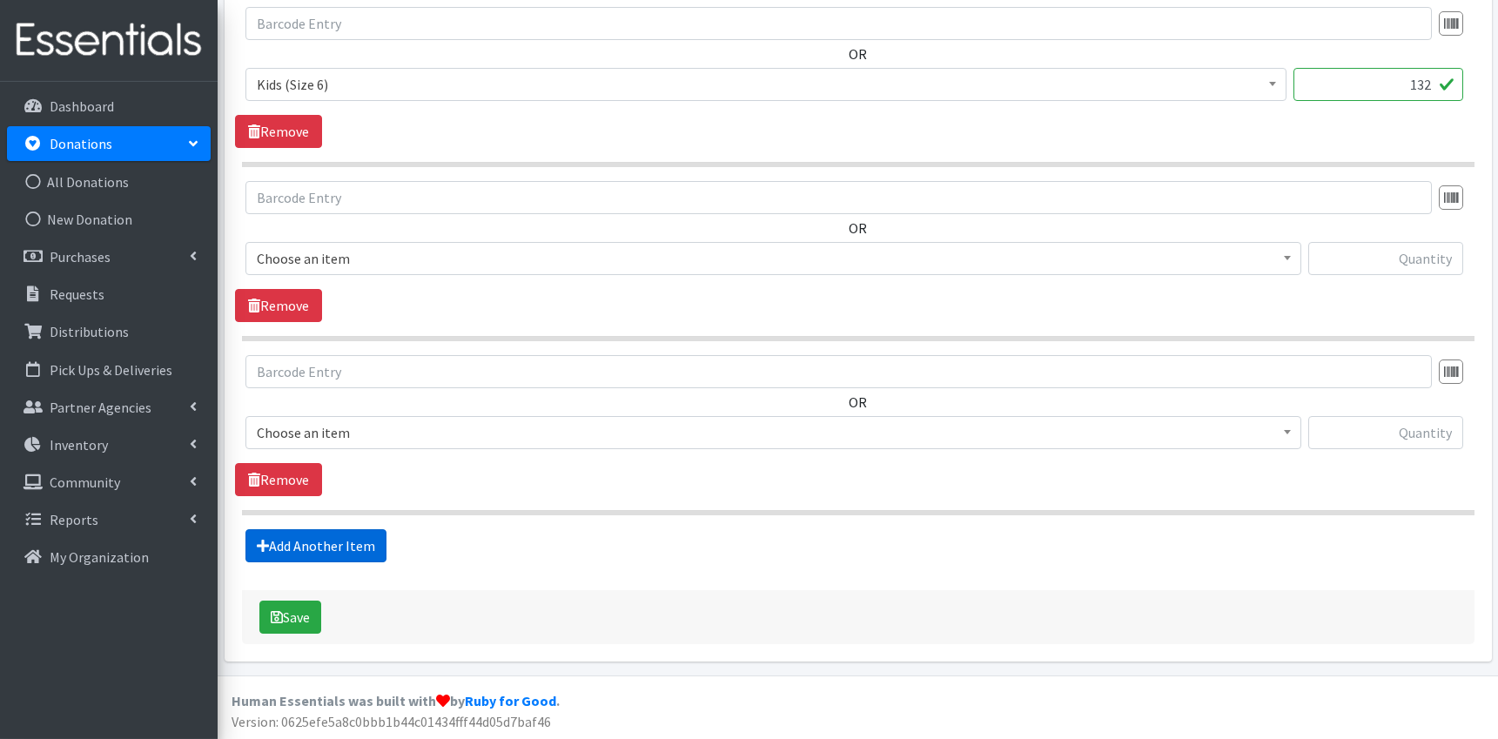
scroll to position [982, 0]
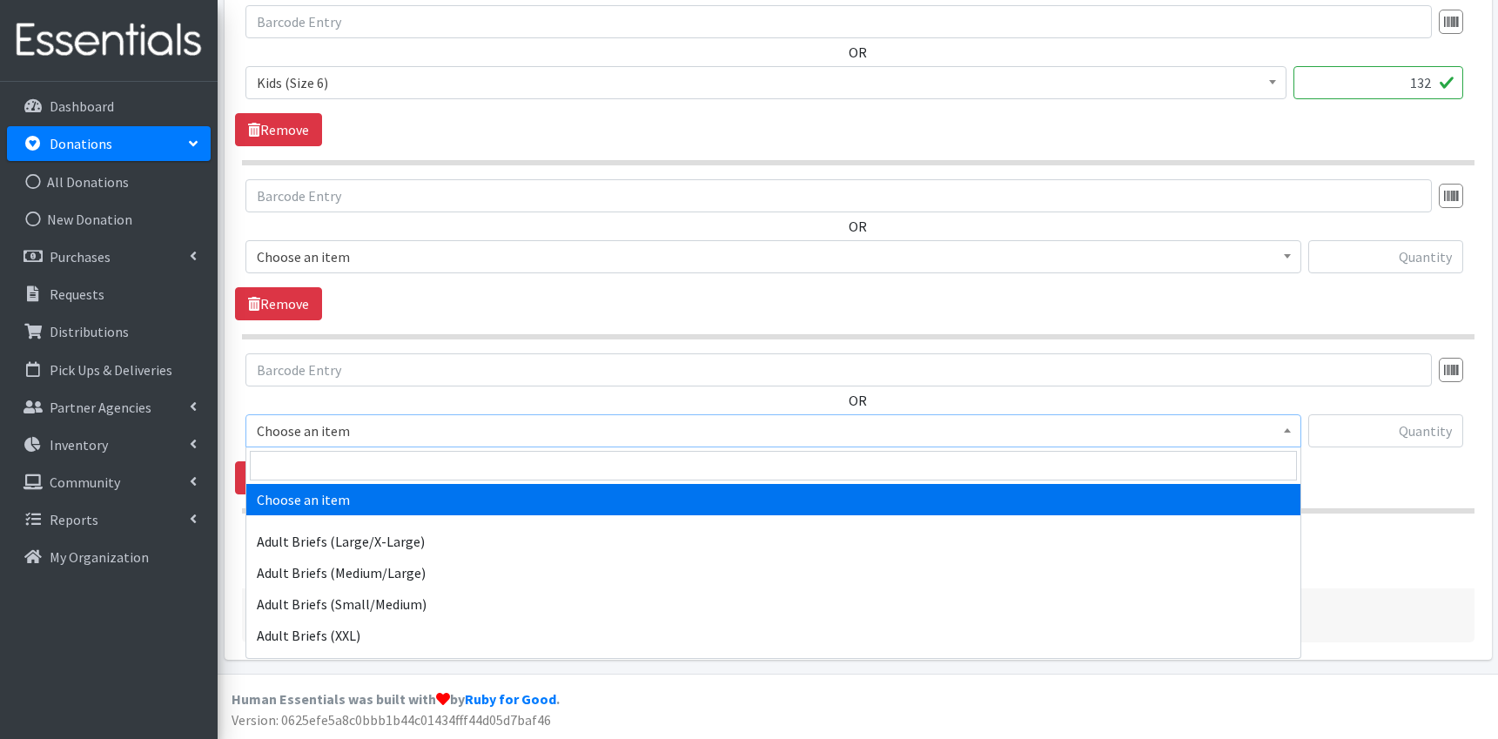
click at [473, 427] on span "Choose an item" at bounding box center [773, 431] width 1033 height 24
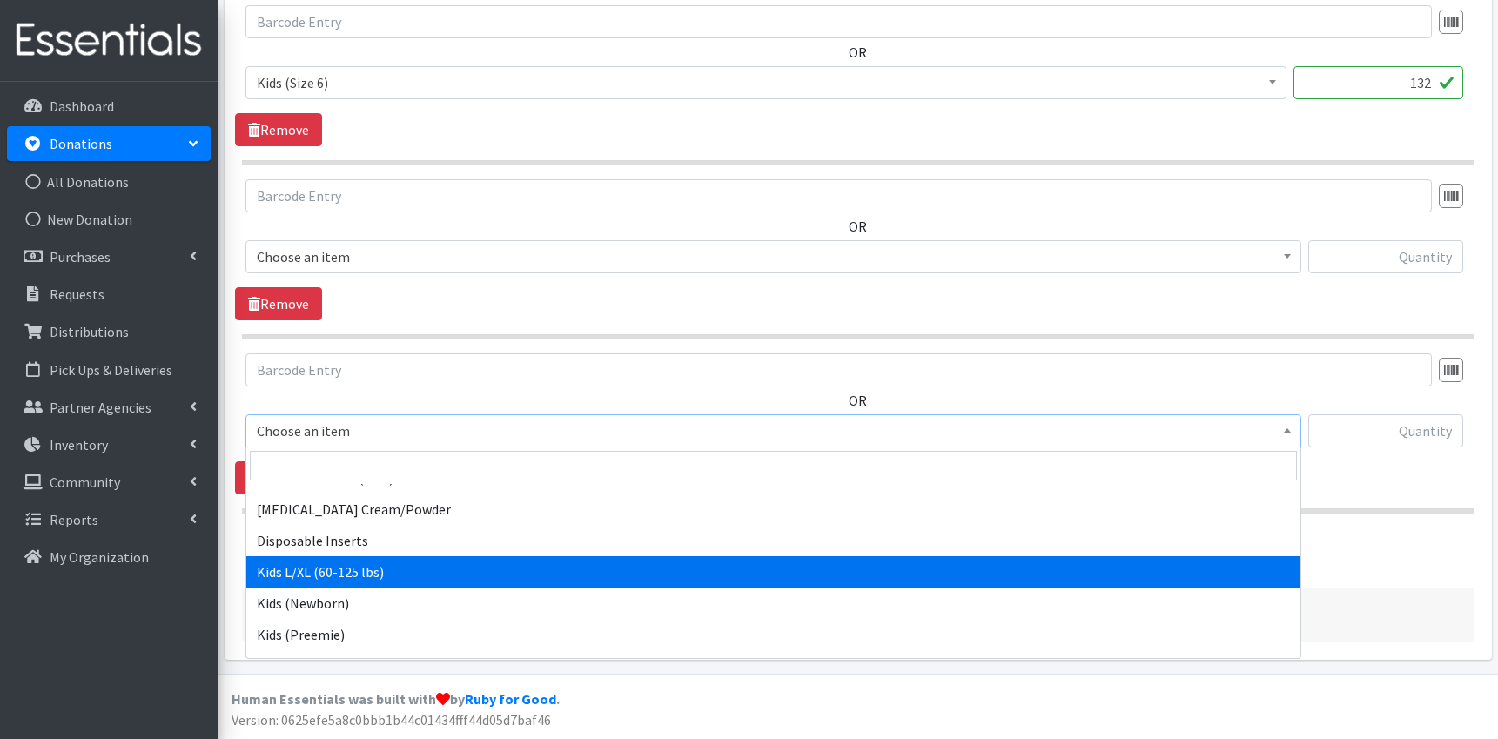
scroll to position [593, 0]
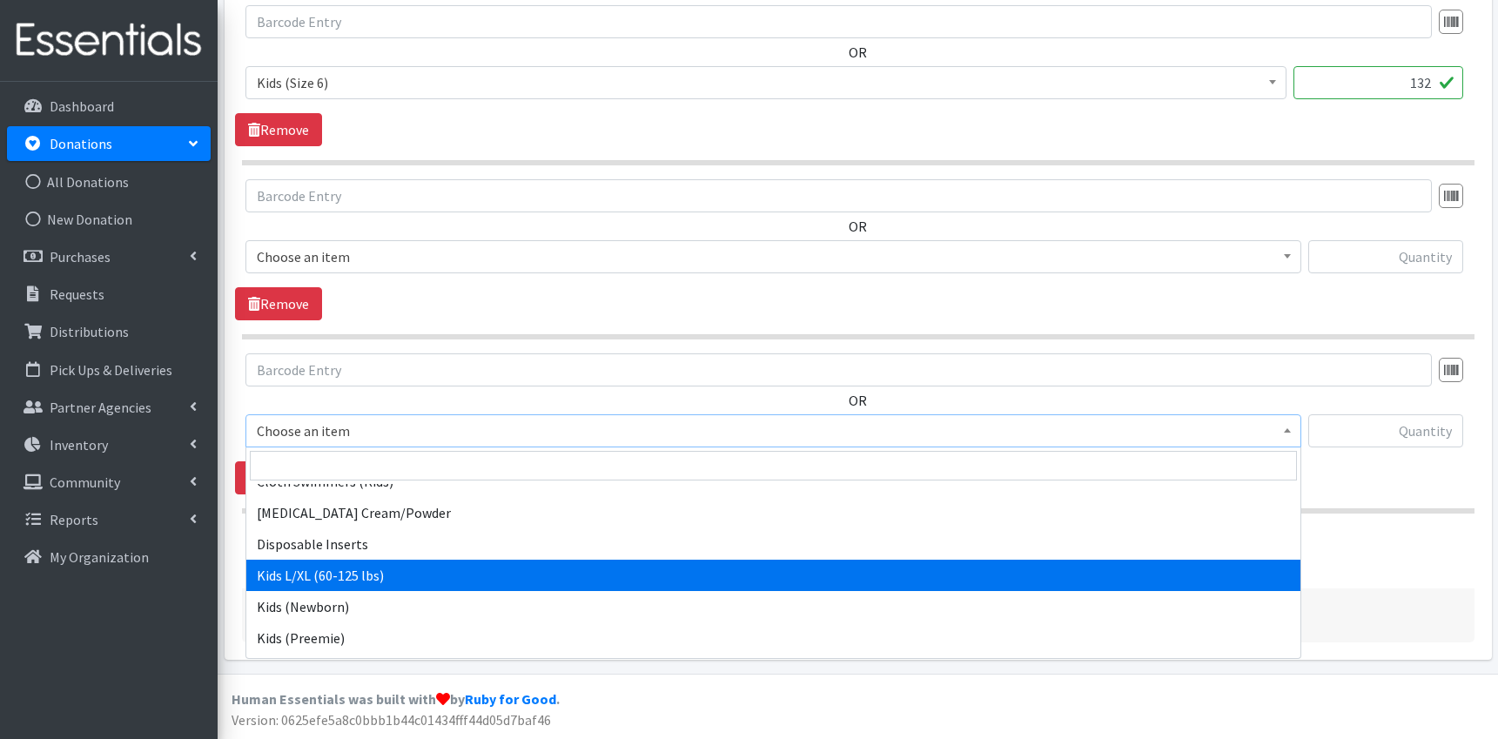
select select "9760"
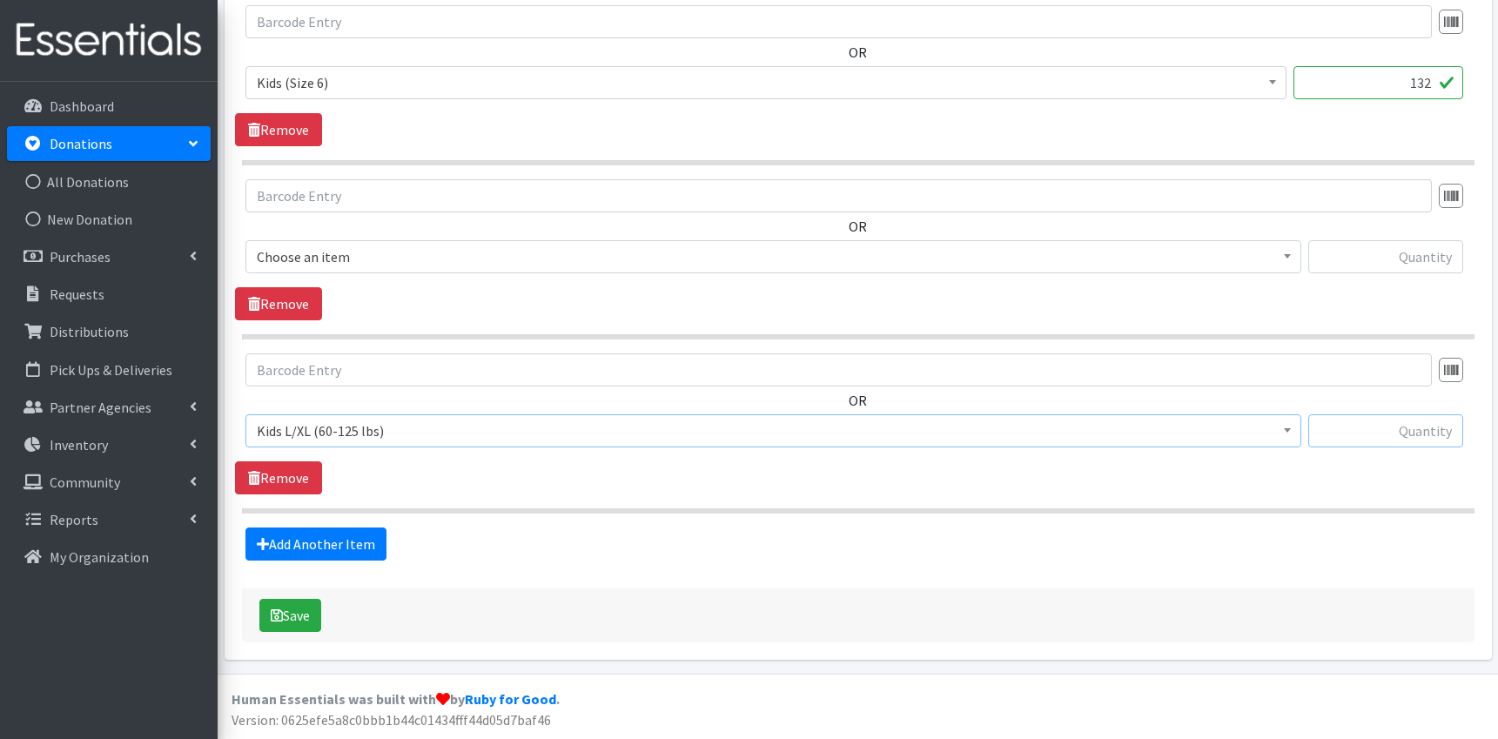
click at [1388, 435] on input "text" at bounding box center [1386, 430] width 155 height 33
type input "240"
click at [307, 609] on button "Save" at bounding box center [290, 615] width 62 height 33
